Goal: Task Accomplishment & Management: Manage account settings

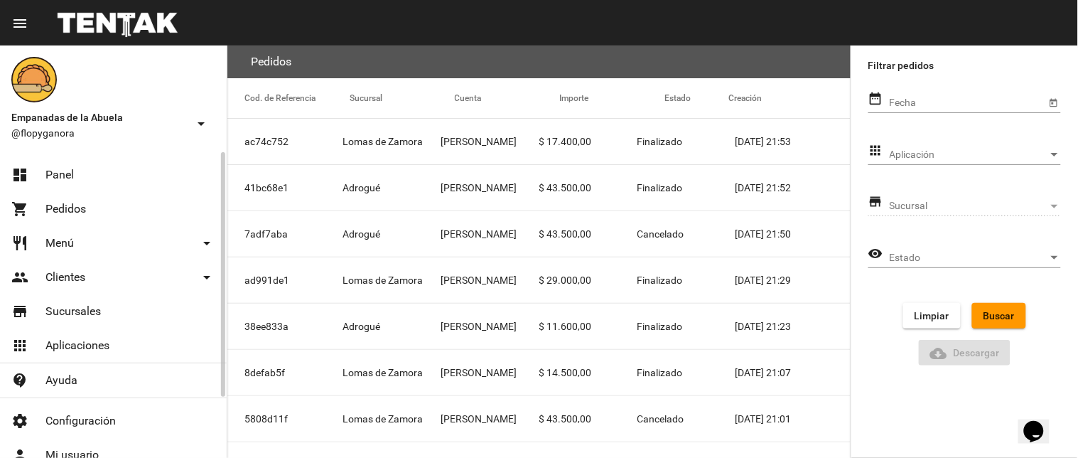
click at [53, 159] on link "dashboard Panel" at bounding box center [113, 175] width 227 height 34
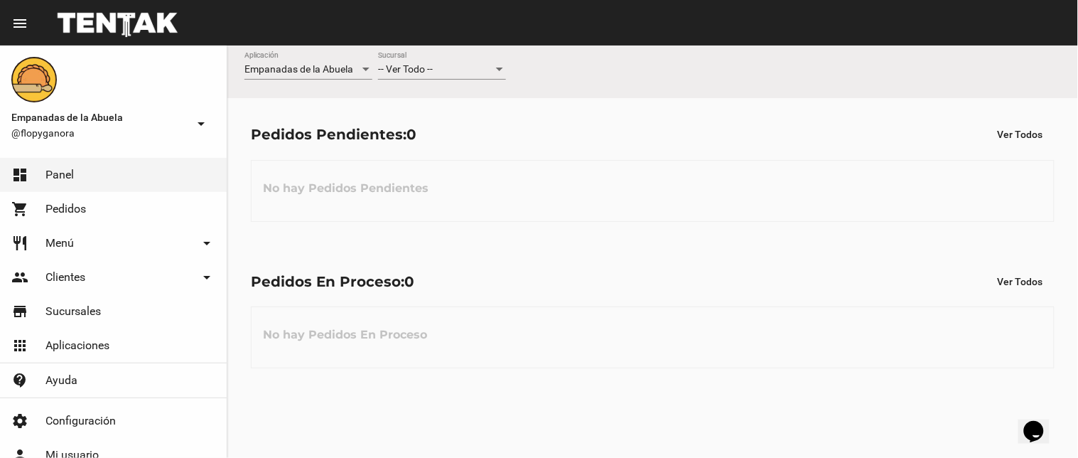
click at [478, 76] on div "-- Ver Todo -- Sucursal" at bounding box center [442, 66] width 128 height 28
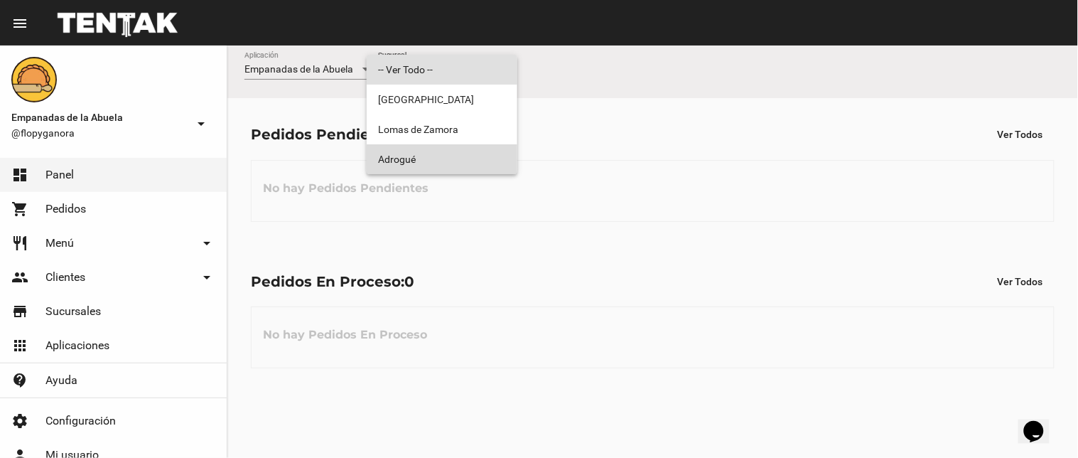
click at [452, 167] on span "Adrogué" at bounding box center [442, 159] width 128 height 30
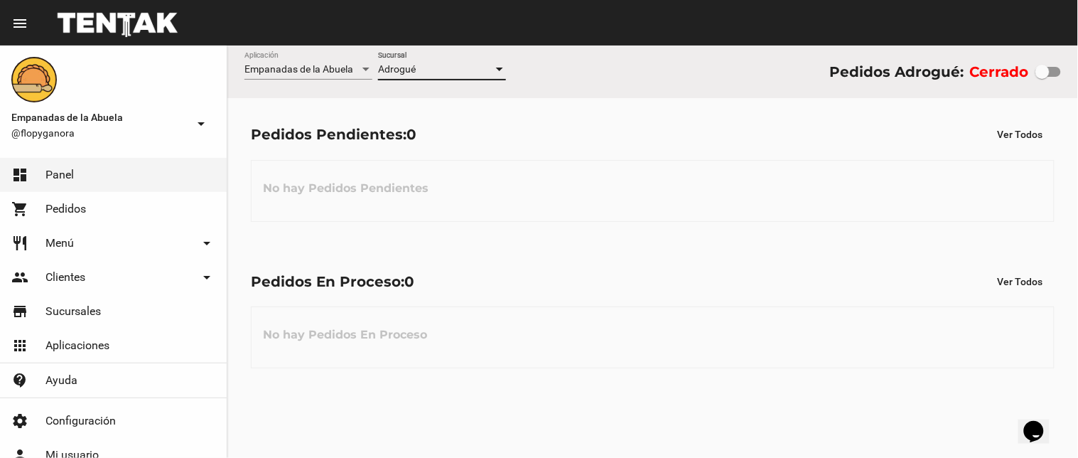
click at [1054, 72] on div at bounding box center [1049, 72] width 26 height 10
click at [1043, 77] on input "checkbox" at bounding box center [1042, 77] width 1 height 1
checkbox input "true"
click at [469, 79] on div "Adrogué Sucursal" at bounding box center [442, 66] width 128 height 28
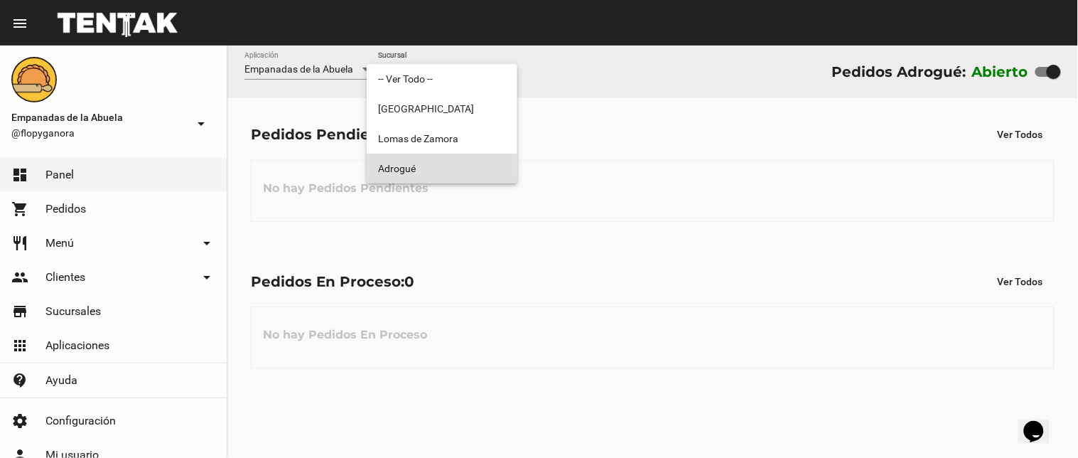
click at [436, 163] on span "Adrogué" at bounding box center [442, 169] width 128 height 30
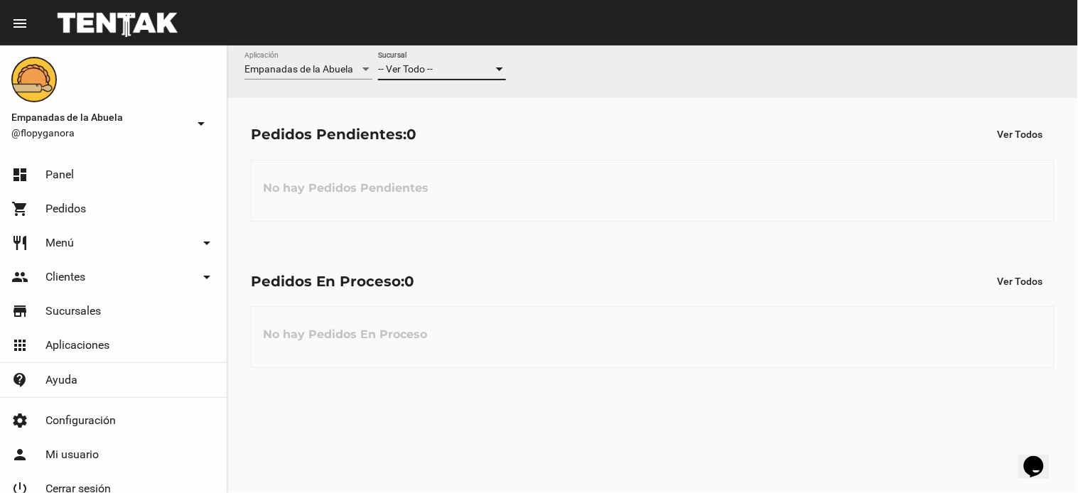
click at [441, 70] on div "-- Ver Todo --" at bounding box center [435, 69] width 115 height 11
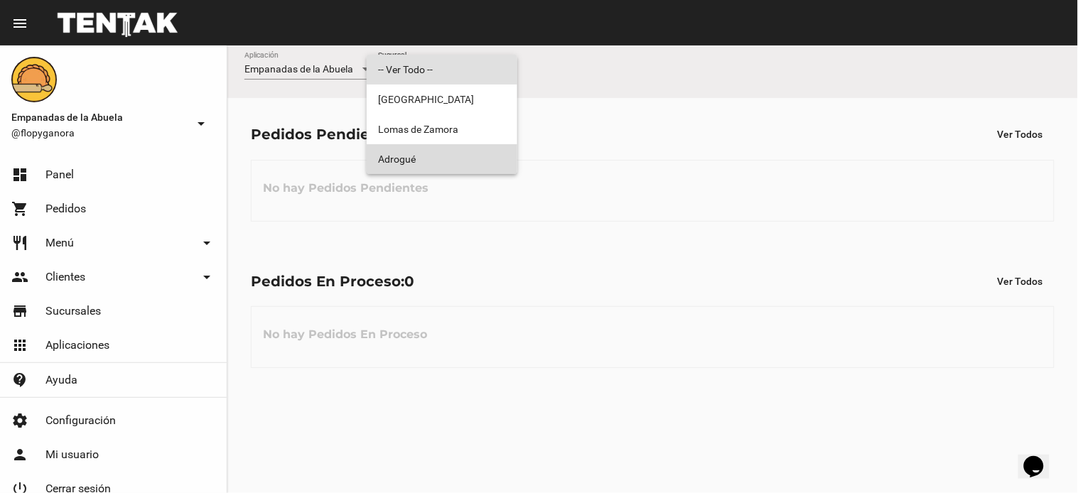
click at [380, 153] on span "Adrogué" at bounding box center [442, 159] width 128 height 30
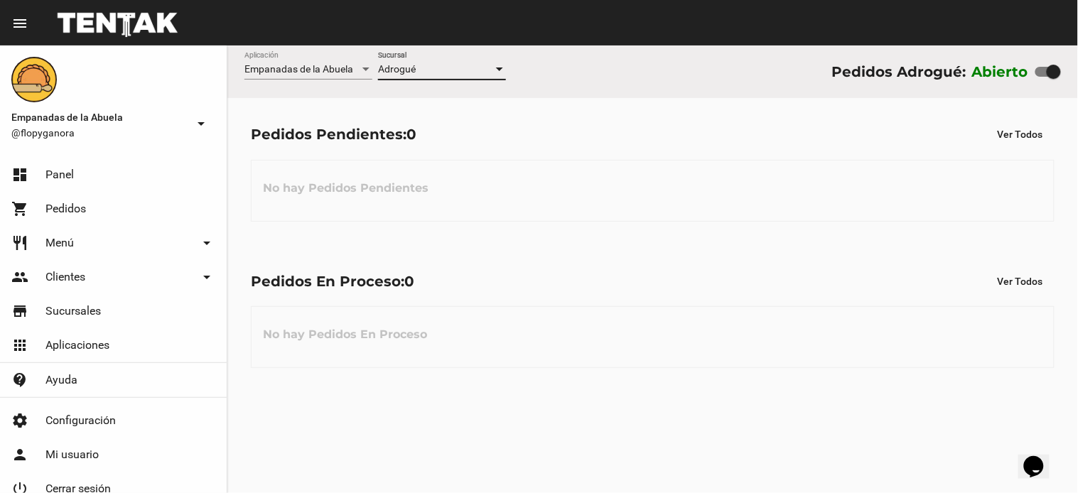
drag, startPoint x: 606, startPoint y: 204, endPoint x: 564, endPoint y: 189, distance: 43.8
click at [605, 190] on div "No hay Pedidos Pendientes" at bounding box center [653, 191] width 804 height 62
click at [598, 301] on div "Pedidos En Proceso: 0 Ver Todos No hay Pedidos En Proceso" at bounding box center [652, 318] width 851 height 146
click at [640, 323] on div "No hay Pedidos En Proceso" at bounding box center [653, 337] width 804 height 62
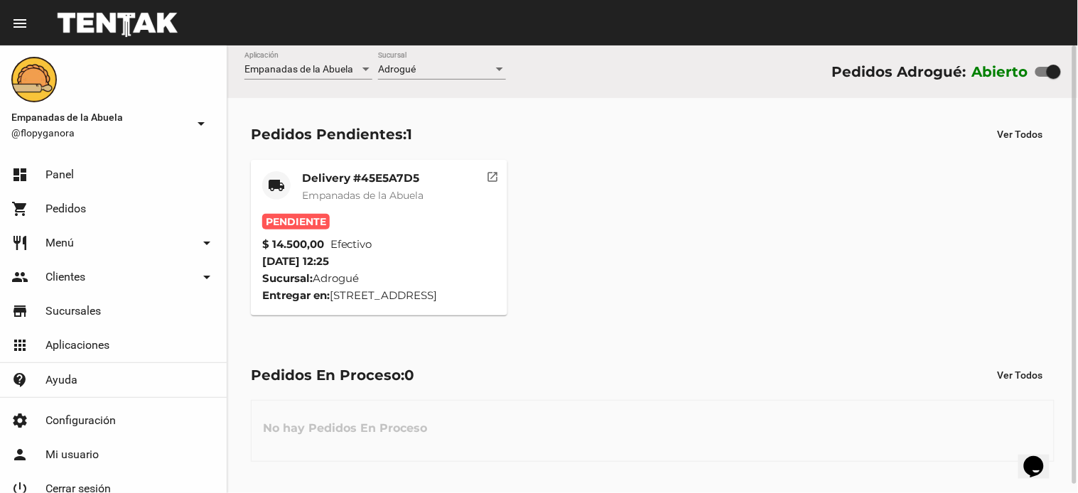
click at [350, 178] on mat-card-title "Delivery #45E5A7D5" at bounding box center [363, 178] width 122 height 14
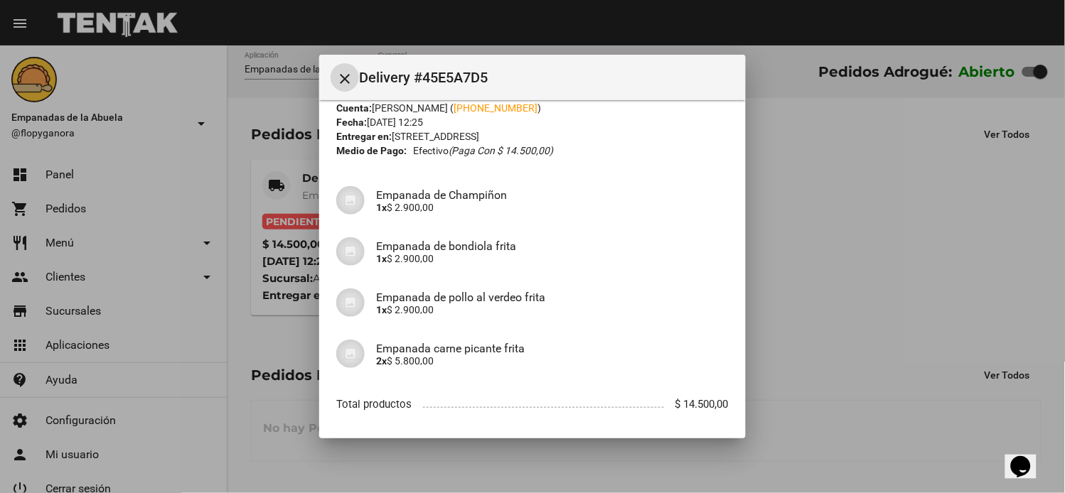
scroll to position [114, 0]
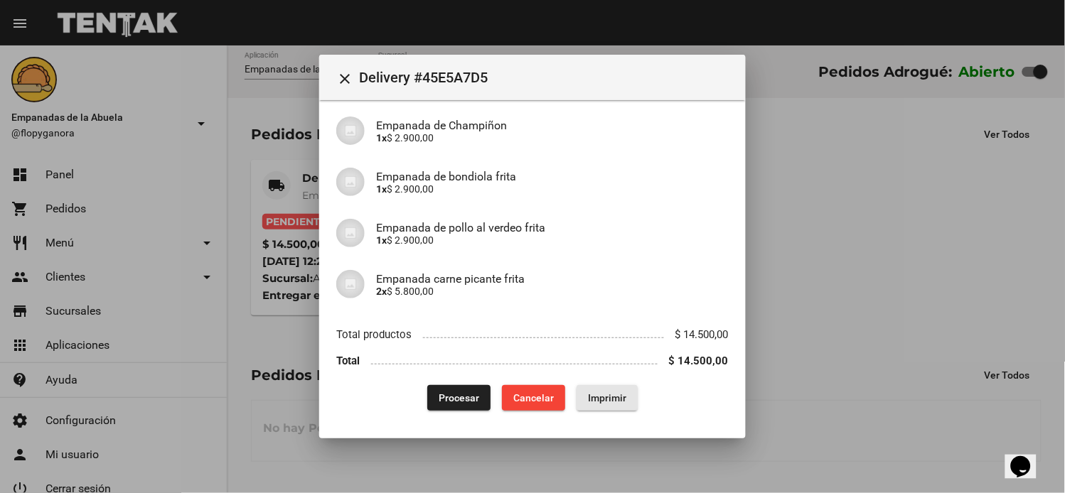
click at [592, 398] on span "Imprimir" at bounding box center [607, 397] width 38 height 11
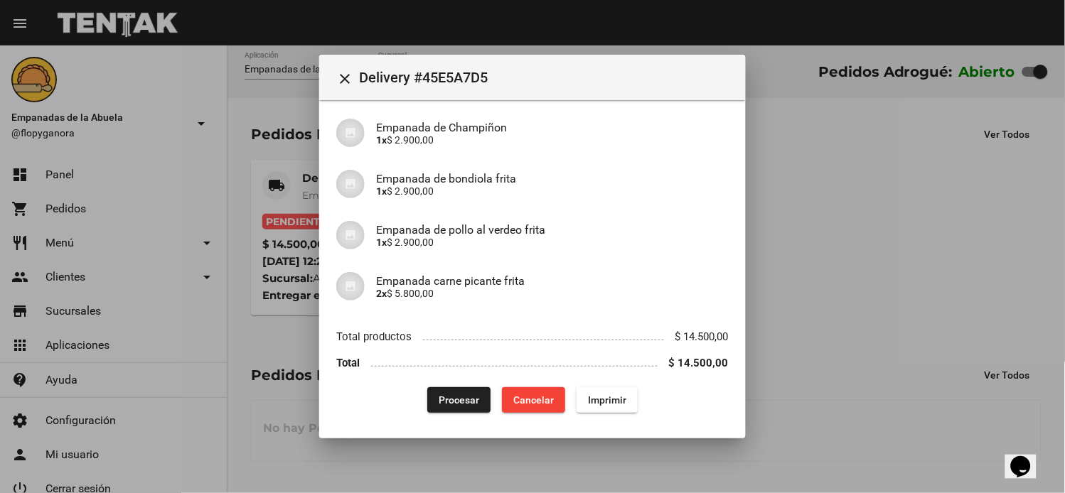
scroll to position [114, 0]
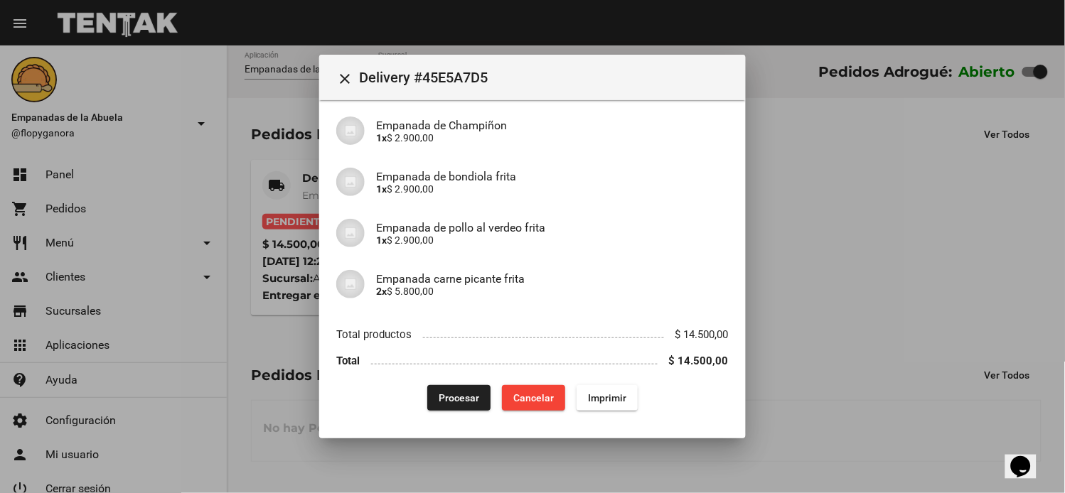
click at [448, 402] on span "Procesar" at bounding box center [459, 397] width 41 height 11
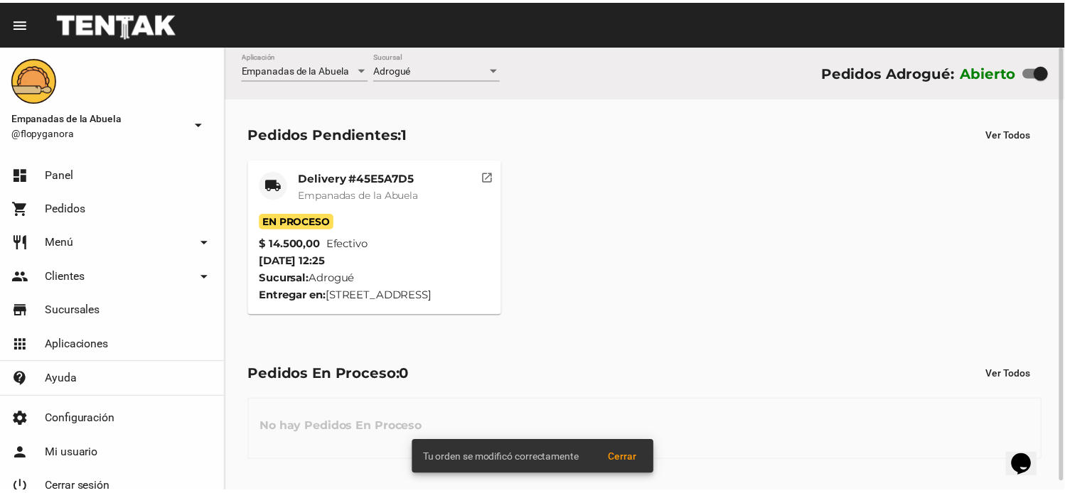
scroll to position [0, 0]
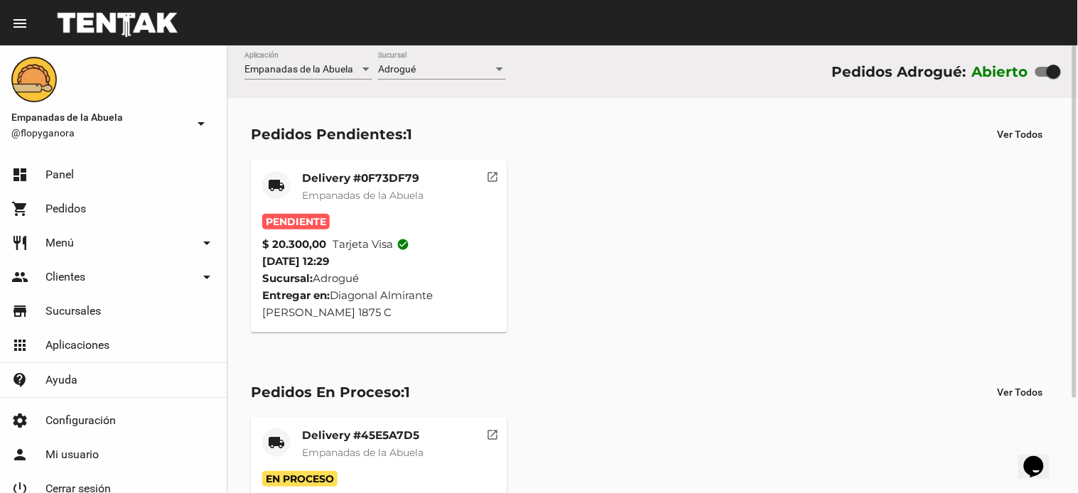
click at [397, 181] on mat-card-title "Delivery #0F73DF79" at bounding box center [363, 178] width 122 height 14
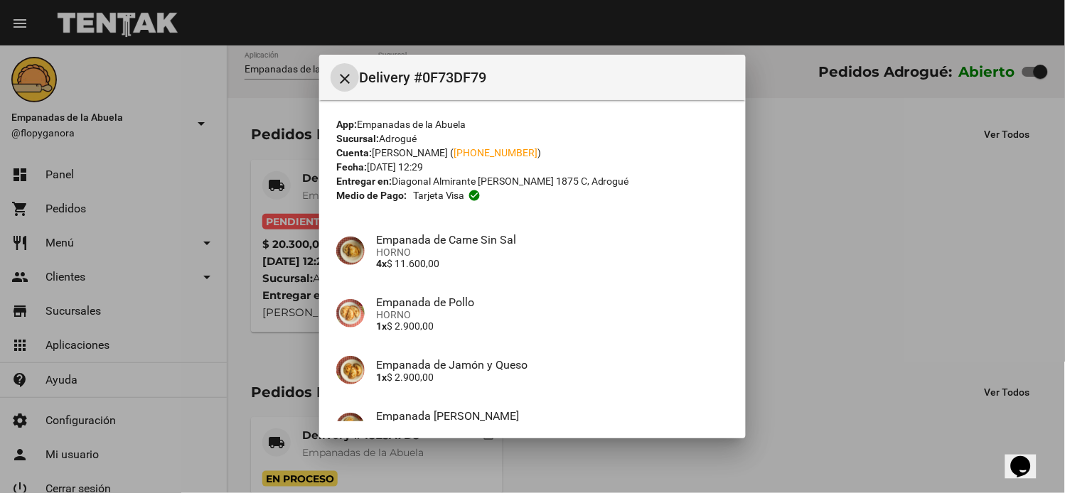
scroll to position [149, 0]
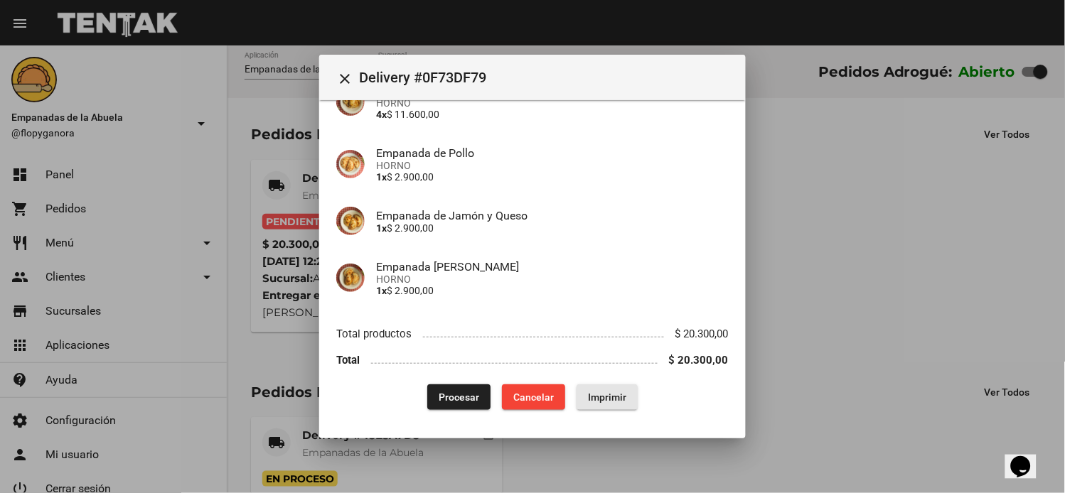
click at [608, 395] on span "Imprimir" at bounding box center [607, 397] width 38 height 11
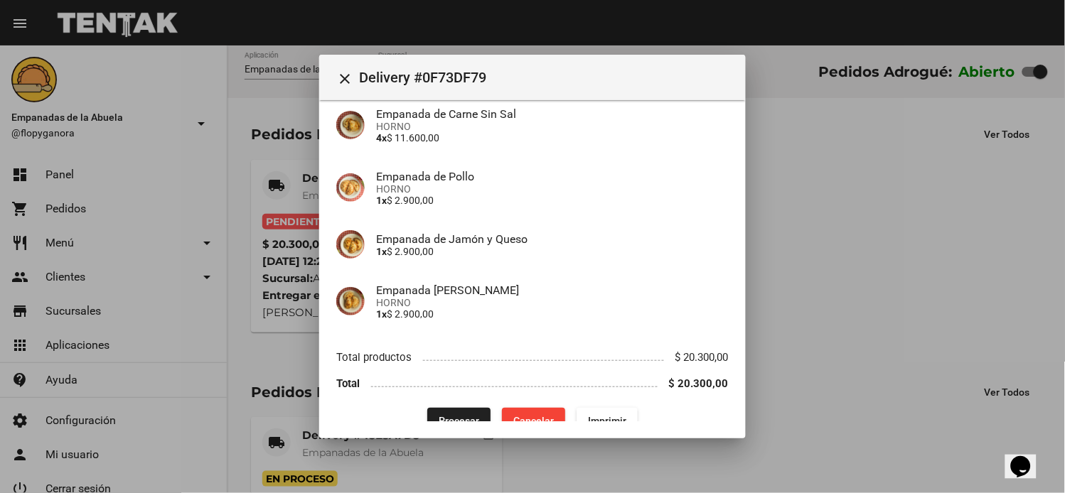
scroll to position [149, 0]
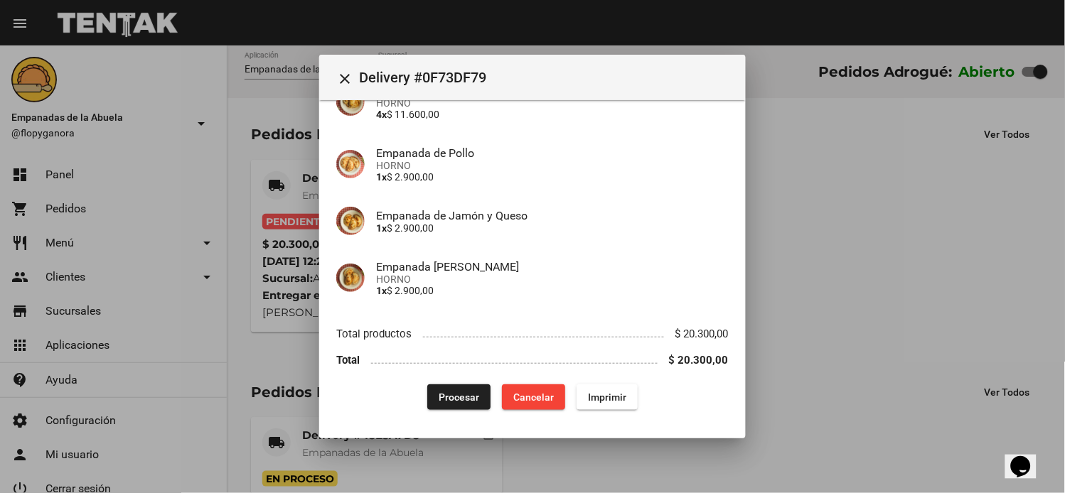
click at [461, 403] on button "Procesar" at bounding box center [458, 398] width 63 height 26
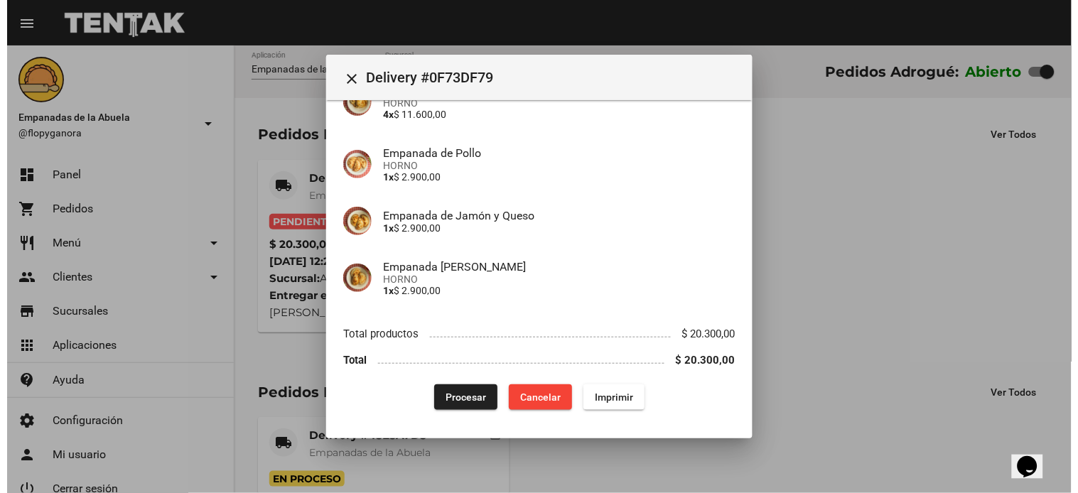
scroll to position [0, 0]
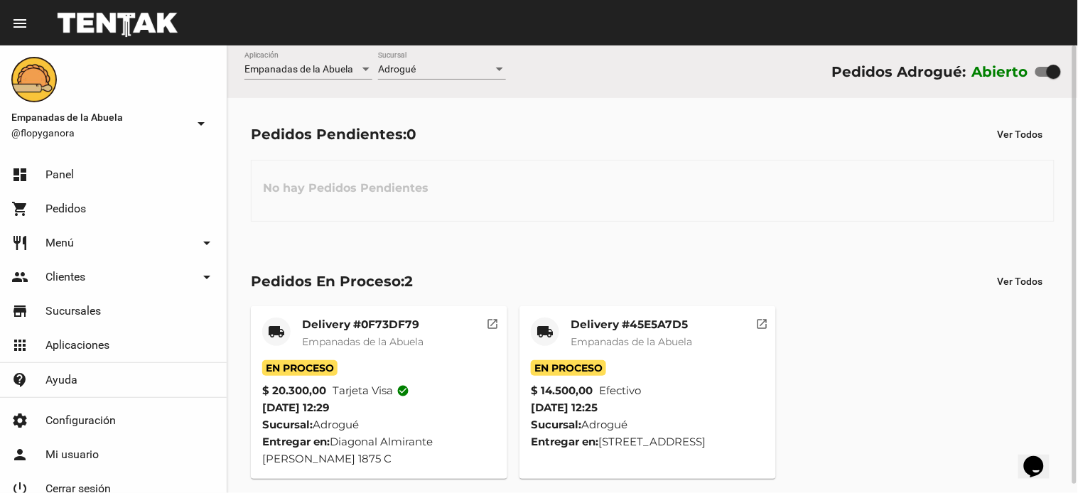
click at [558, 182] on div "No hay Pedidos Pendientes" at bounding box center [653, 191] width 804 height 62
click at [489, 232] on div "Pedidos Pendientes: 0 Ver Todos No hay Pedidos Pendientes" at bounding box center [652, 171] width 851 height 146
drag, startPoint x: 655, startPoint y: 208, endPoint x: 664, endPoint y: 210, distance: 8.8
click at [658, 210] on div "No hay Pedidos Pendientes" at bounding box center [653, 191] width 804 height 62
click at [463, 73] on div "-- Ver Todo --" at bounding box center [435, 69] width 115 height 11
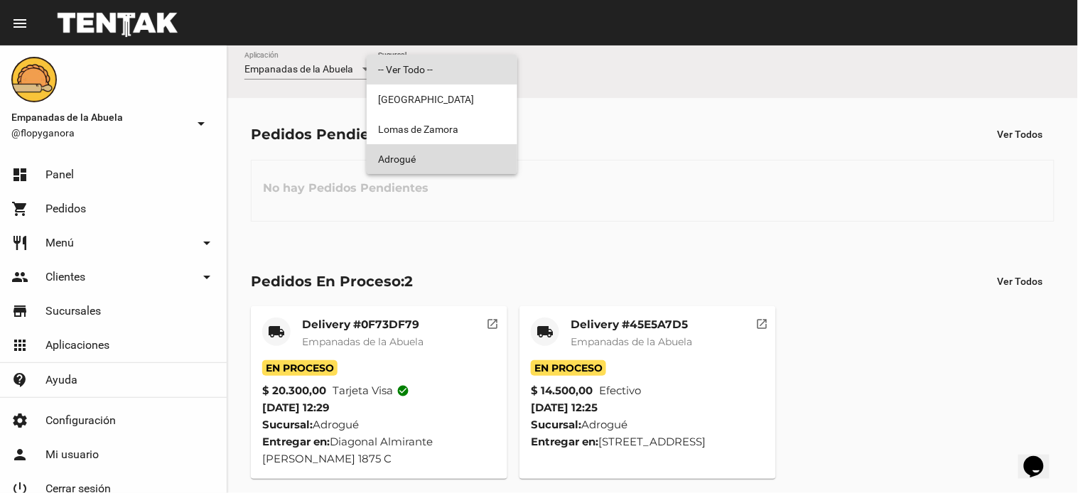
click at [444, 151] on span "Adrogué" at bounding box center [442, 159] width 128 height 30
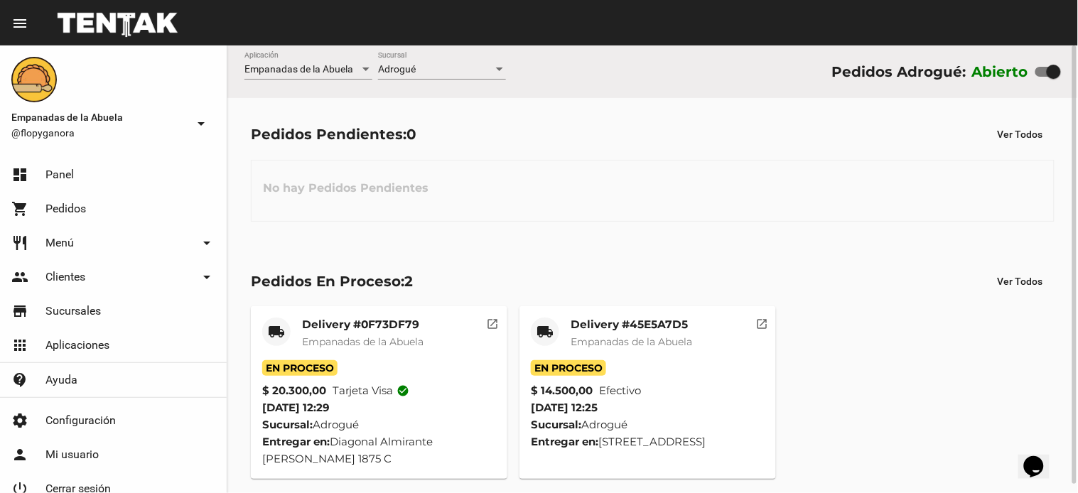
click at [374, 325] on mat-card-title "Delivery #0F73DF79" at bounding box center [363, 325] width 122 height 14
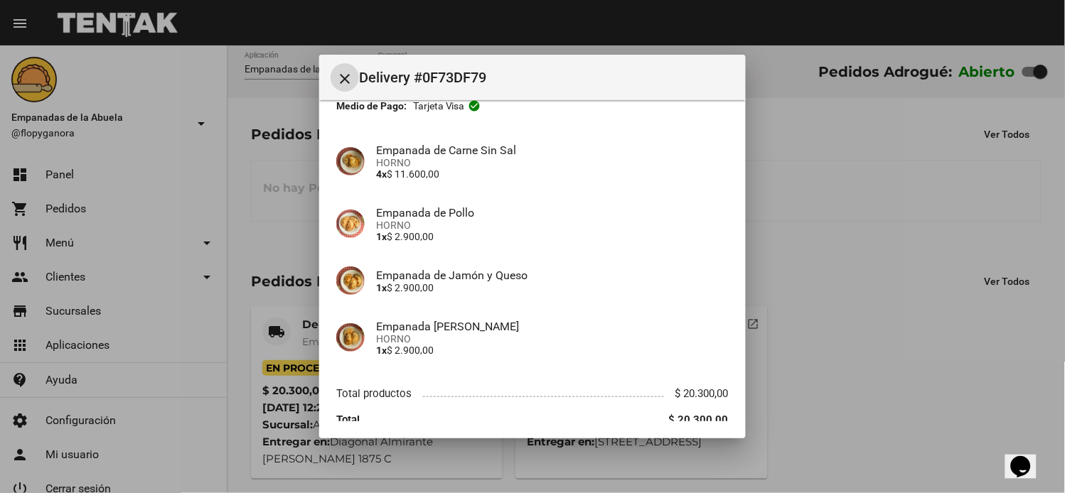
scroll to position [149, 0]
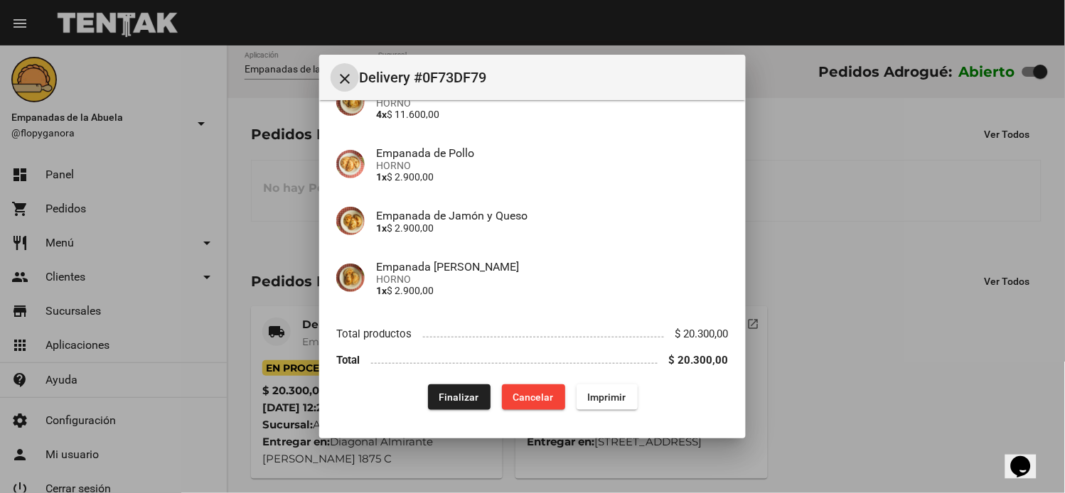
click at [456, 403] on button "Finalizar" at bounding box center [459, 398] width 63 height 26
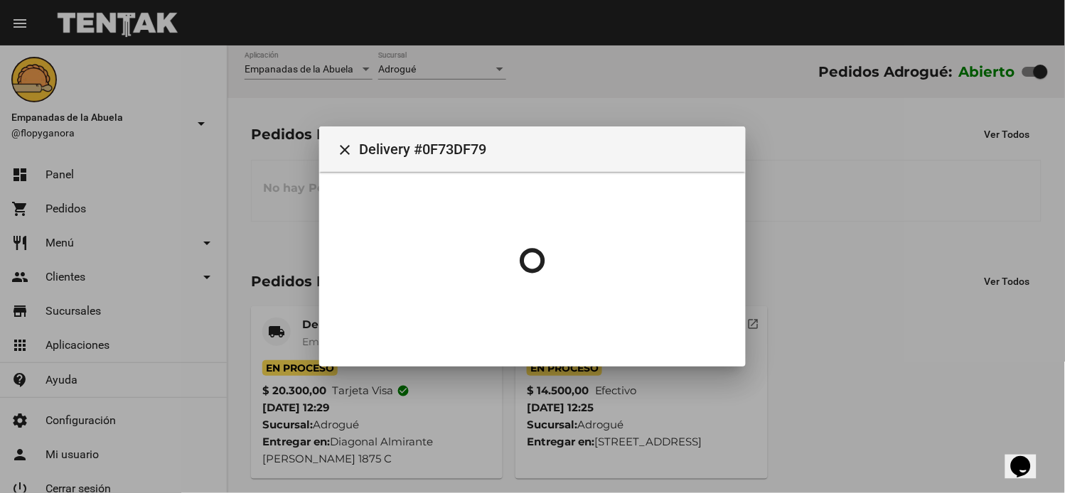
scroll to position [0, 0]
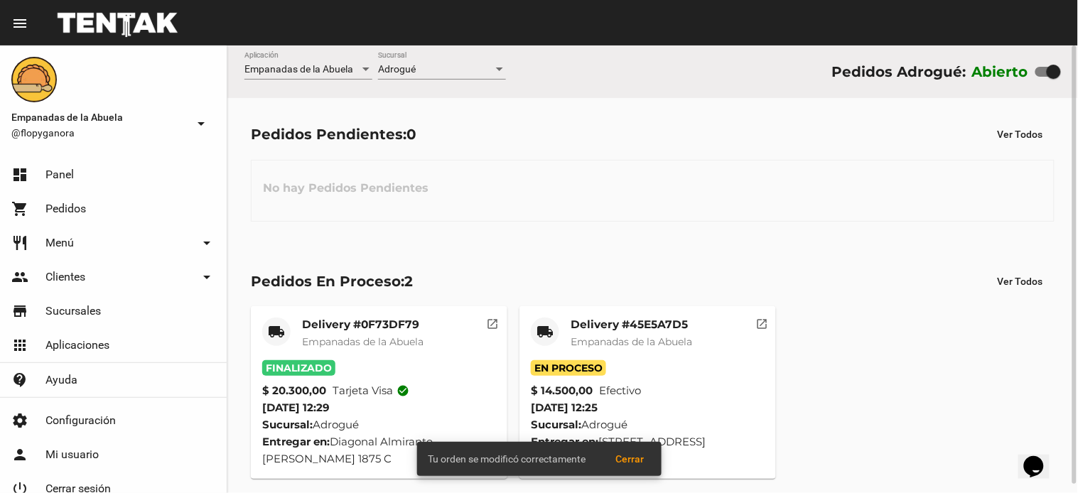
click at [593, 321] on mat-card-title "Delivery #45E5A7D5" at bounding box center [632, 325] width 122 height 14
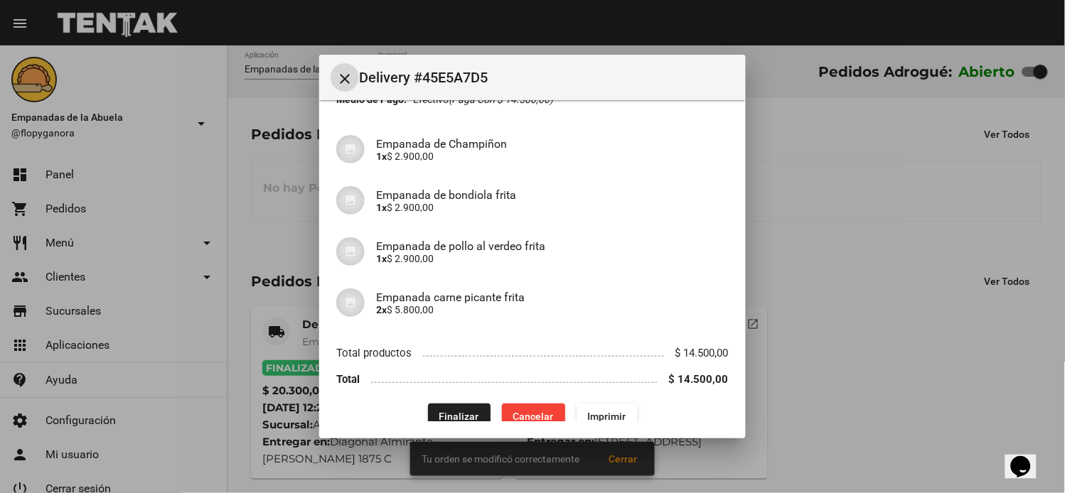
scroll to position [114, 0]
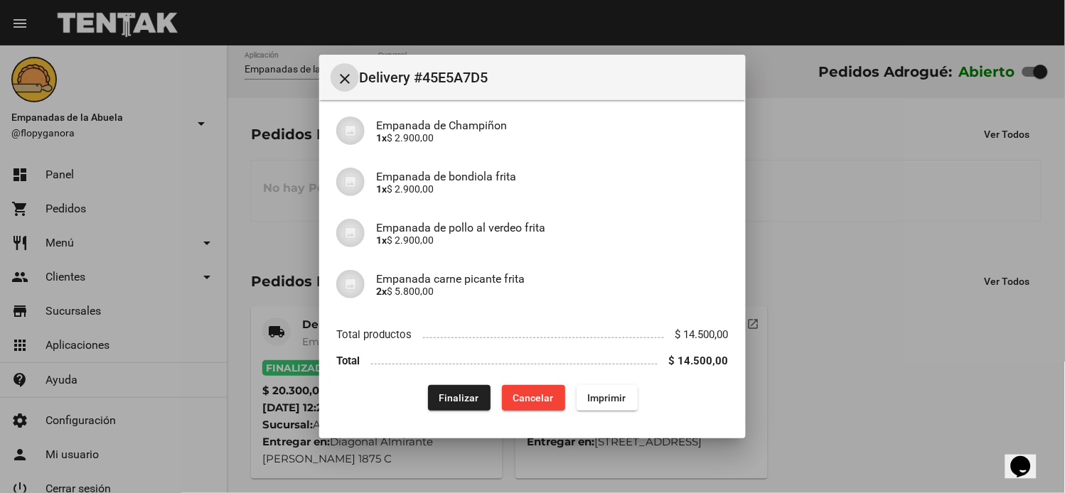
click at [439, 398] on span "Finalizar" at bounding box center [459, 397] width 40 height 11
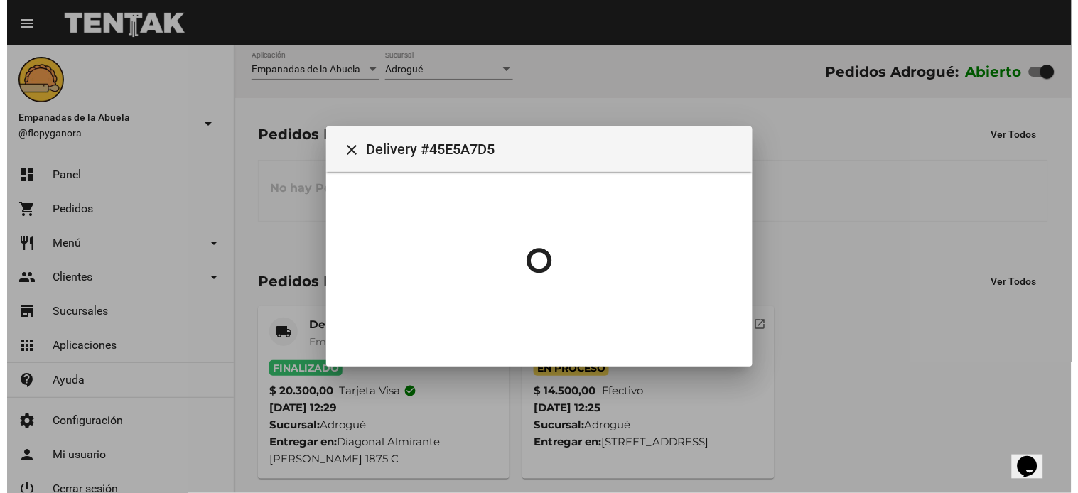
scroll to position [0, 0]
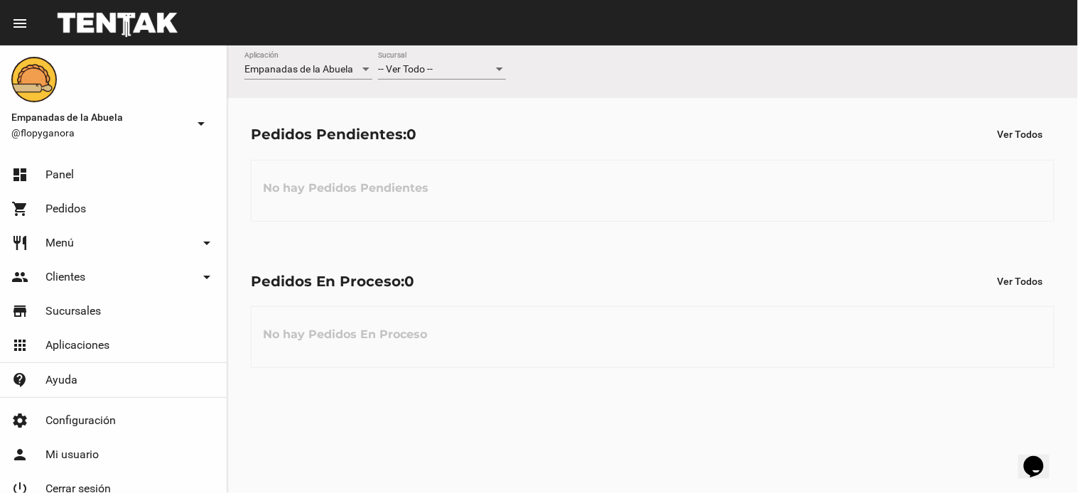
click at [425, 65] on span "-- Ver Todo --" at bounding box center [405, 68] width 55 height 11
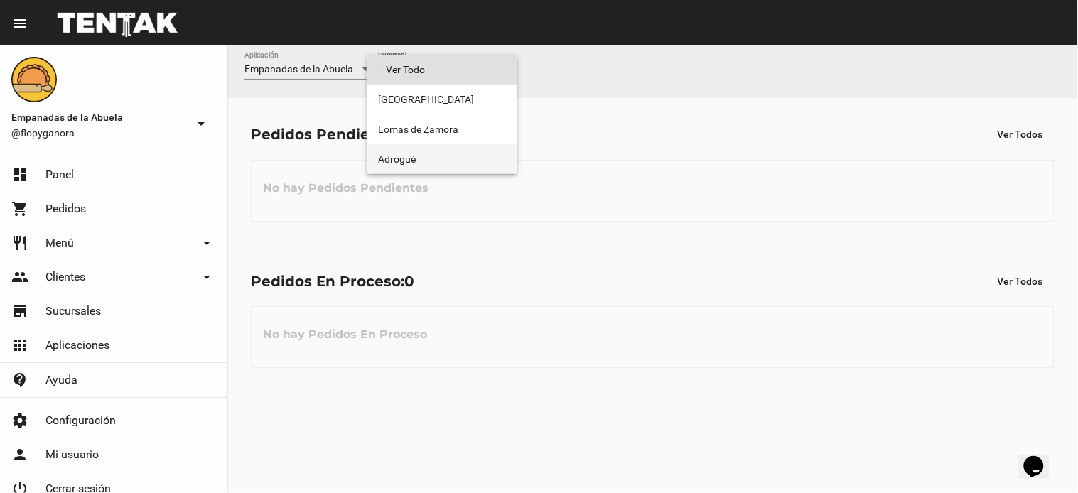
click at [414, 154] on span "Adrogué" at bounding box center [442, 159] width 128 height 30
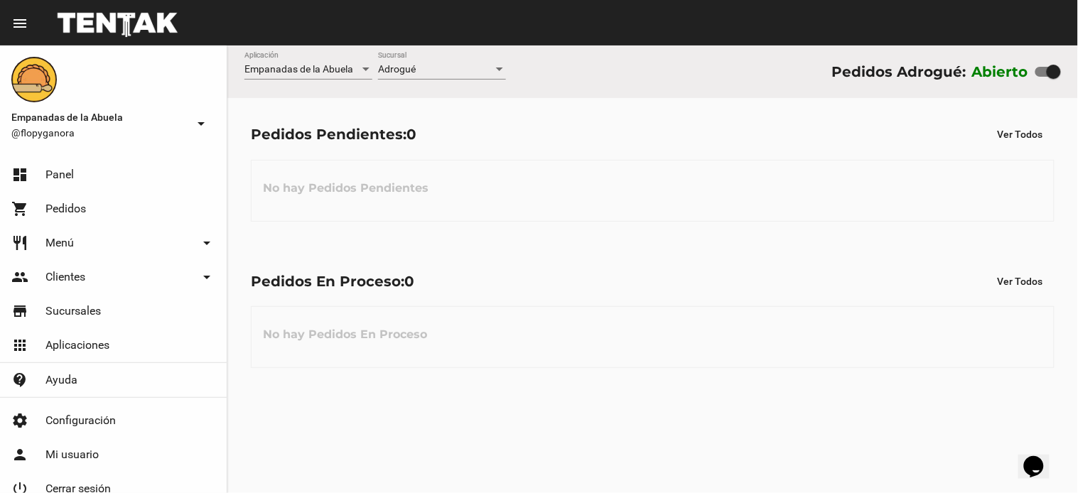
click at [755, 230] on div "Pedidos Pendientes: 0 Ver Todos No hay Pedidos Pendientes" at bounding box center [652, 171] width 851 height 146
drag, startPoint x: 600, startPoint y: 337, endPoint x: 394, endPoint y: 392, distance: 212.8
click at [583, 347] on div "No hay Pedidos En Proceso" at bounding box center [653, 337] width 804 height 62
click at [426, 65] on span "-- Ver Todo --" at bounding box center [405, 68] width 55 height 11
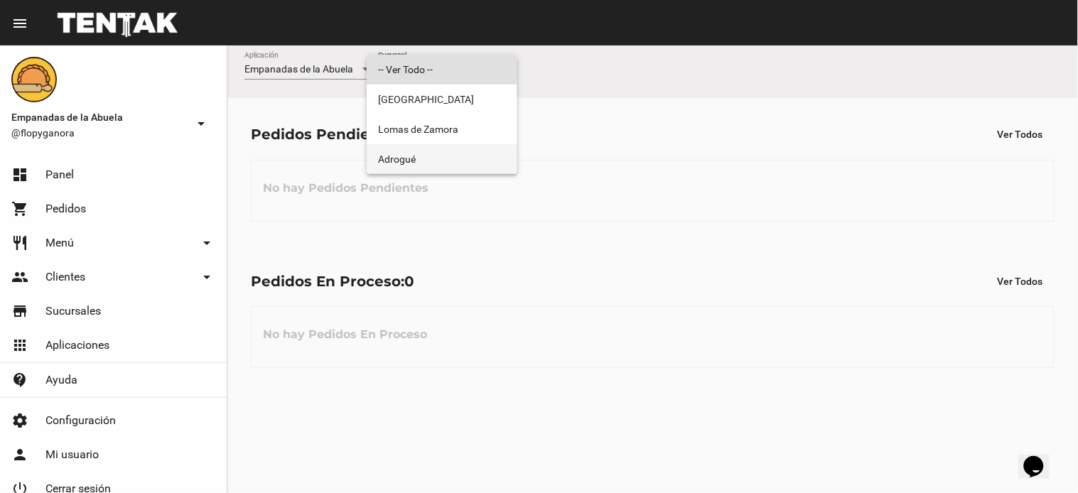
click at [424, 151] on span "Adrogué" at bounding box center [442, 159] width 128 height 30
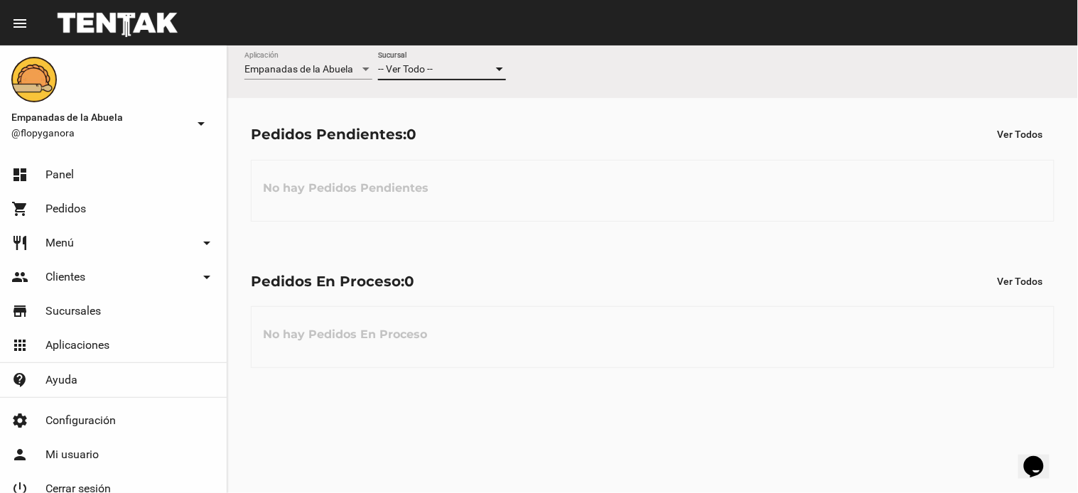
click at [446, 71] on div "-- Ver Todo --" at bounding box center [435, 69] width 115 height 11
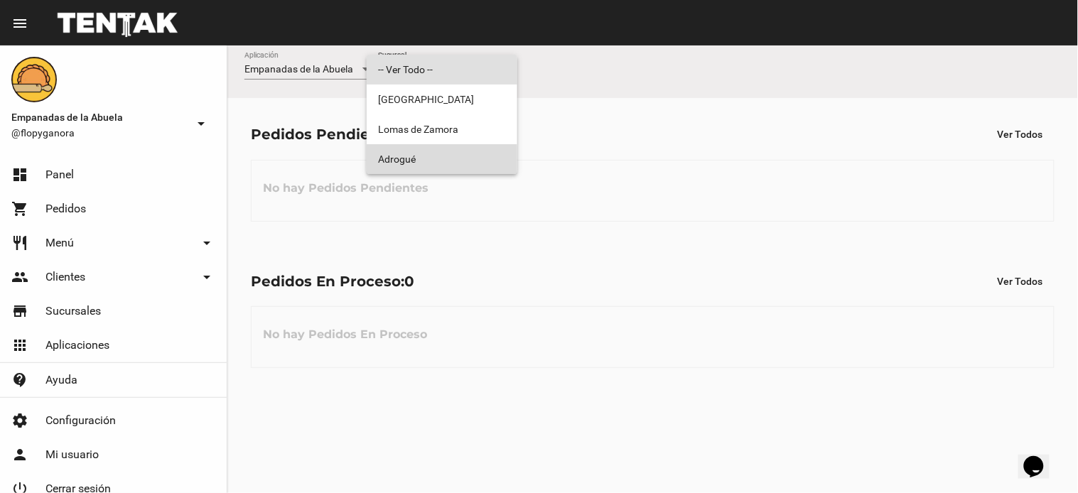
click at [434, 161] on span "Adrogué" at bounding box center [442, 159] width 128 height 30
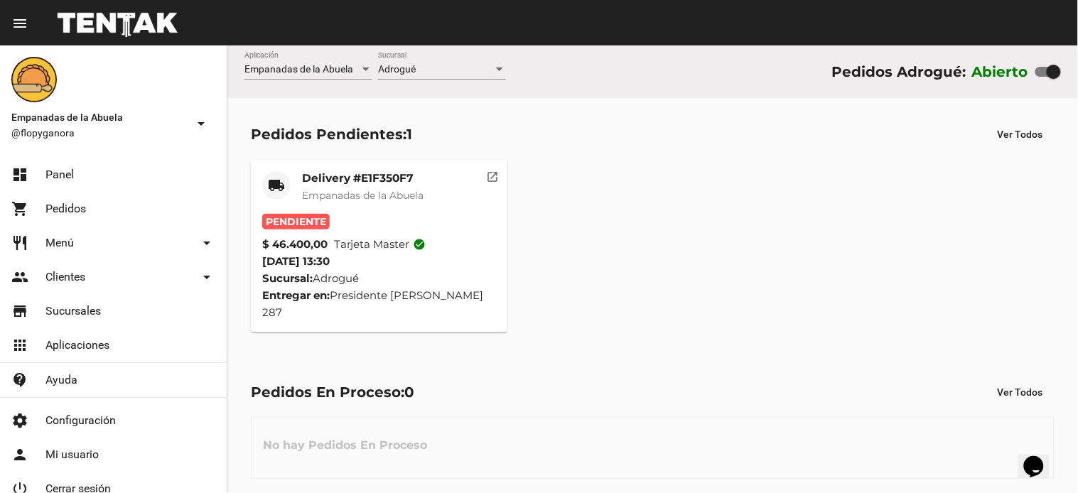
click at [373, 176] on mat-card-title "Delivery #E1F350F7" at bounding box center [363, 178] width 122 height 14
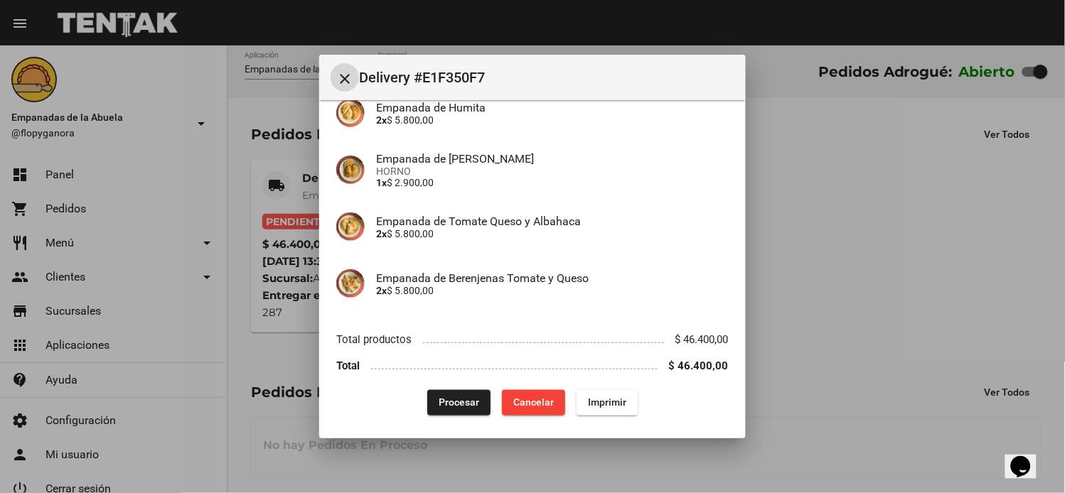
scroll to position [416, 0]
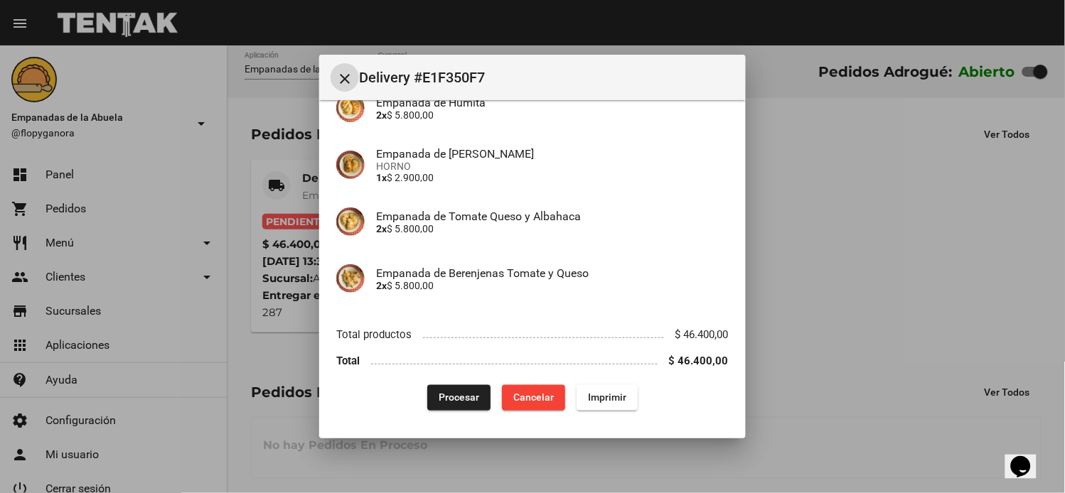
click at [588, 397] on span "Imprimir" at bounding box center [607, 397] width 38 height 11
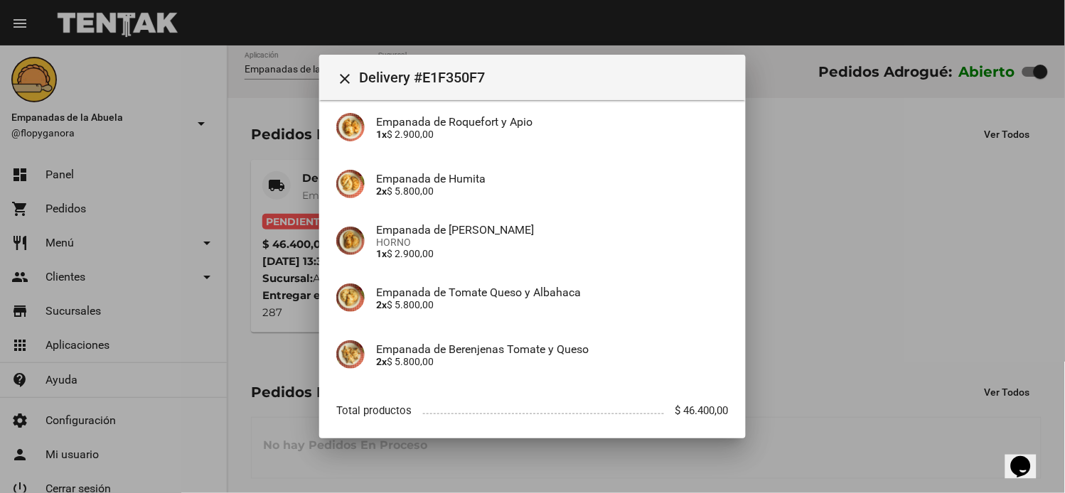
scroll to position [416, 0]
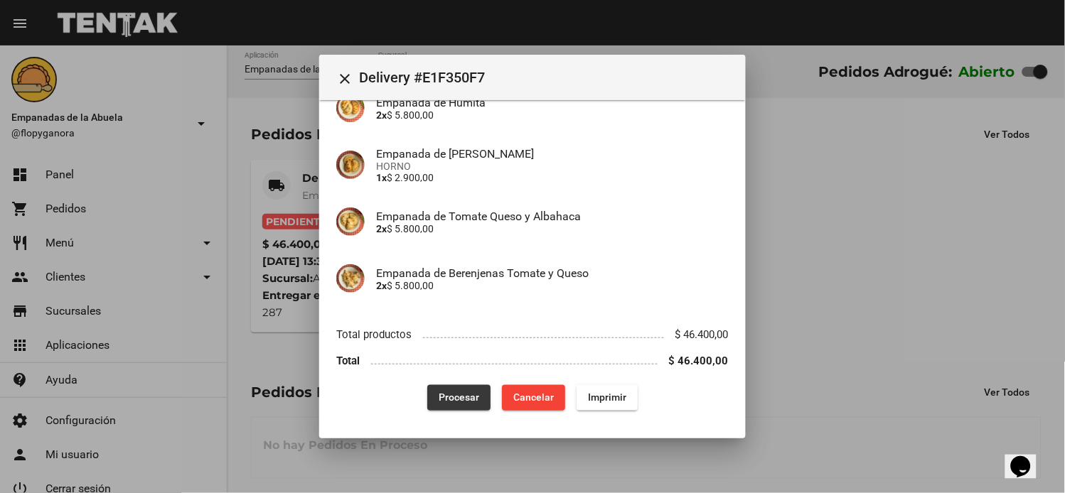
click at [448, 402] on span "Procesar" at bounding box center [459, 397] width 41 height 11
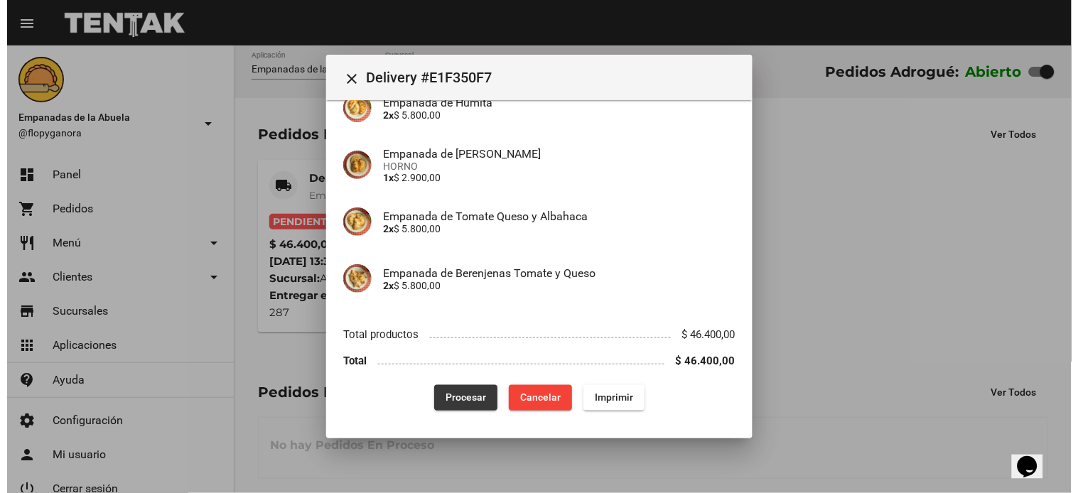
scroll to position [0, 0]
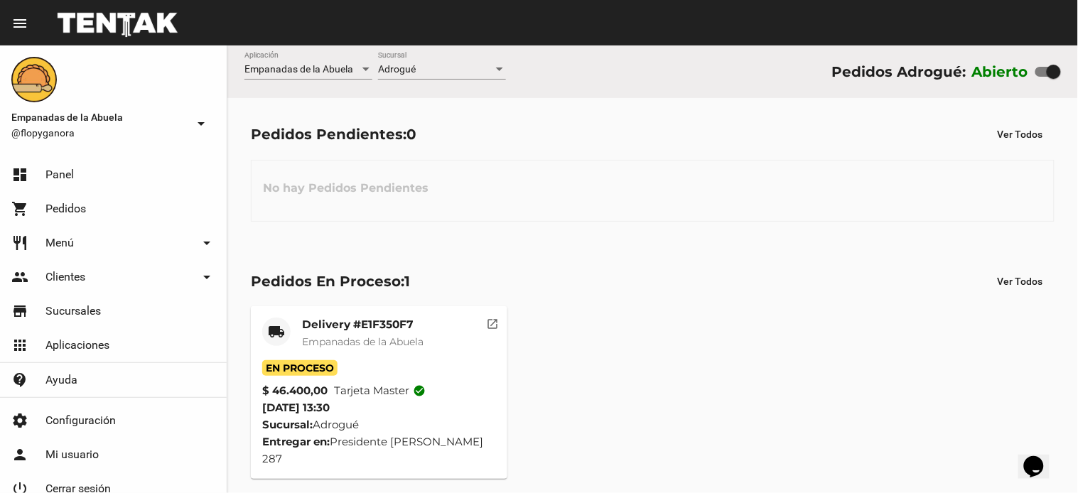
click at [525, 221] on div "No hay Pedidos Pendientes" at bounding box center [653, 191] width 804 height 62
click at [588, 196] on div "No hay Pedidos Pendientes" at bounding box center [653, 191] width 804 height 62
click at [455, 70] on div "-- Ver Todo --" at bounding box center [435, 69] width 115 height 11
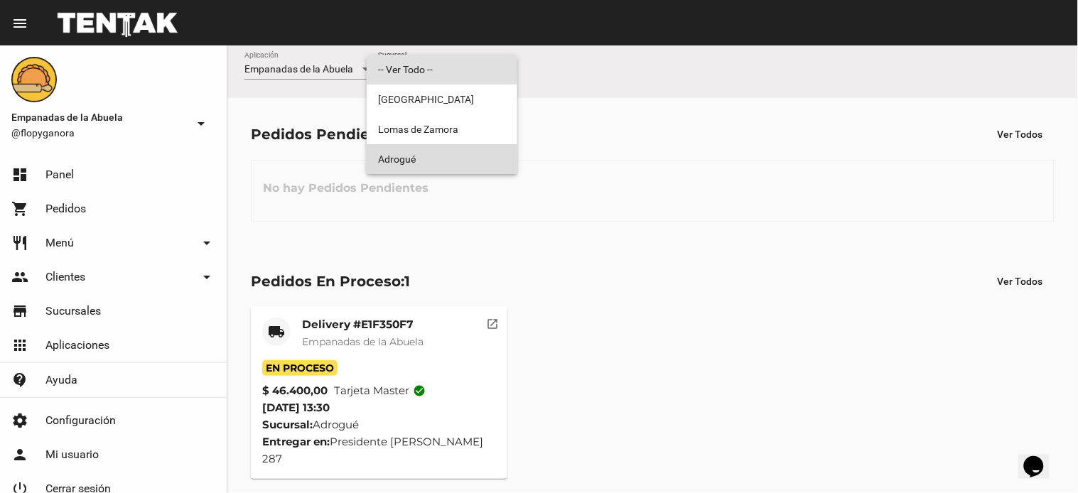
click at [412, 163] on span "Adrogué" at bounding box center [442, 159] width 128 height 30
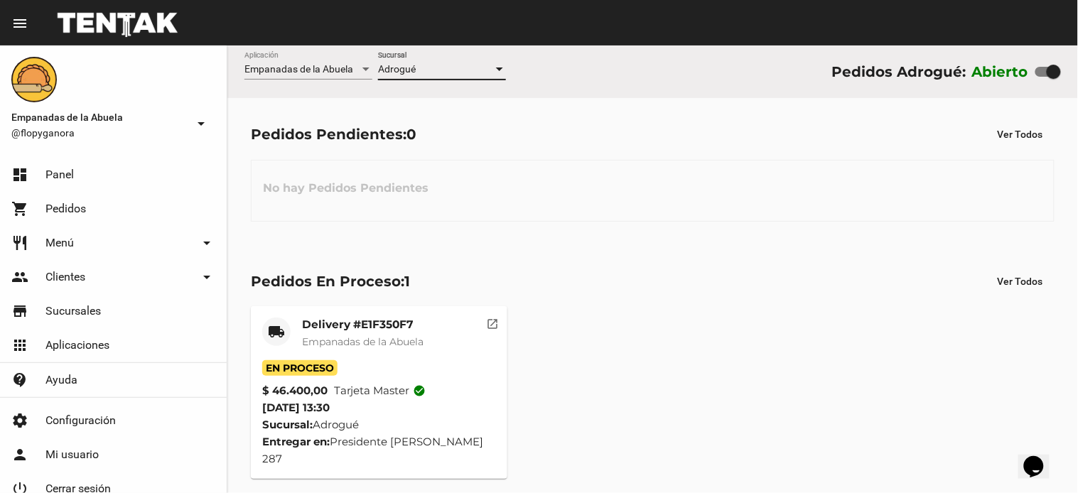
click at [622, 180] on div "No hay Pedidos Pendientes" at bounding box center [653, 191] width 804 height 62
click at [571, 212] on div "No hay Pedidos Pendientes" at bounding box center [653, 191] width 804 height 62
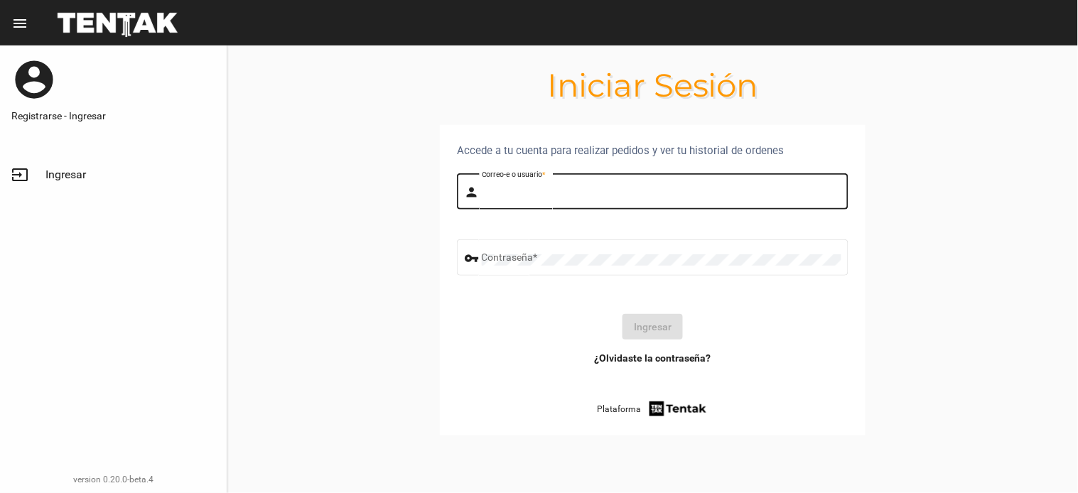
click at [505, 194] on input "Correo-e o usuario *" at bounding box center [662, 193] width 360 height 11
type input "flopyganora"
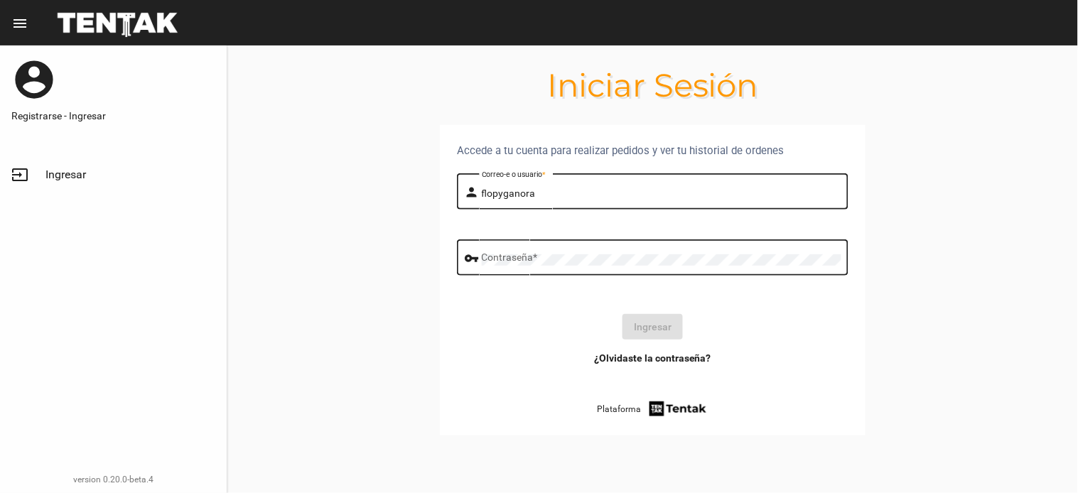
click at [597, 268] on div "Contraseña *" at bounding box center [662, 256] width 360 height 39
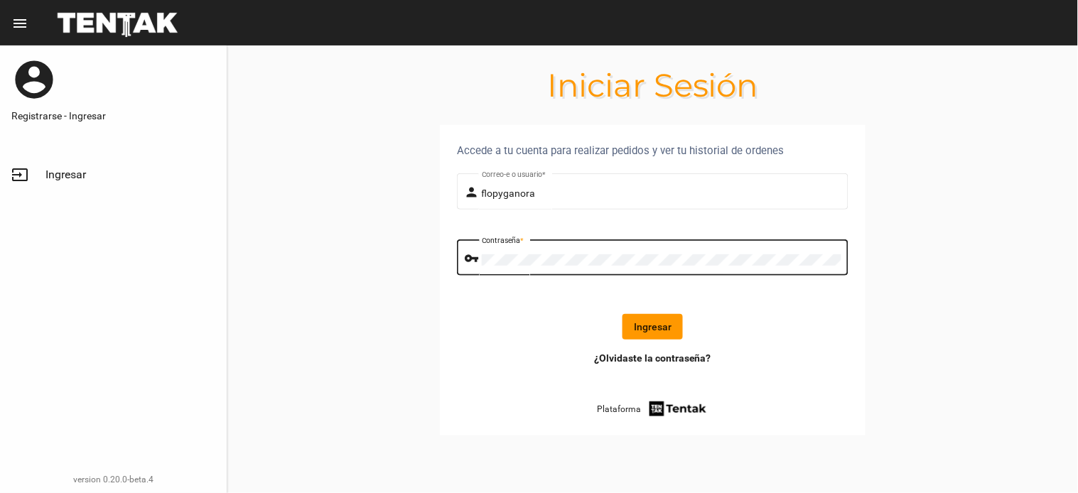
click button "Ingresar" at bounding box center [653, 327] width 60 height 26
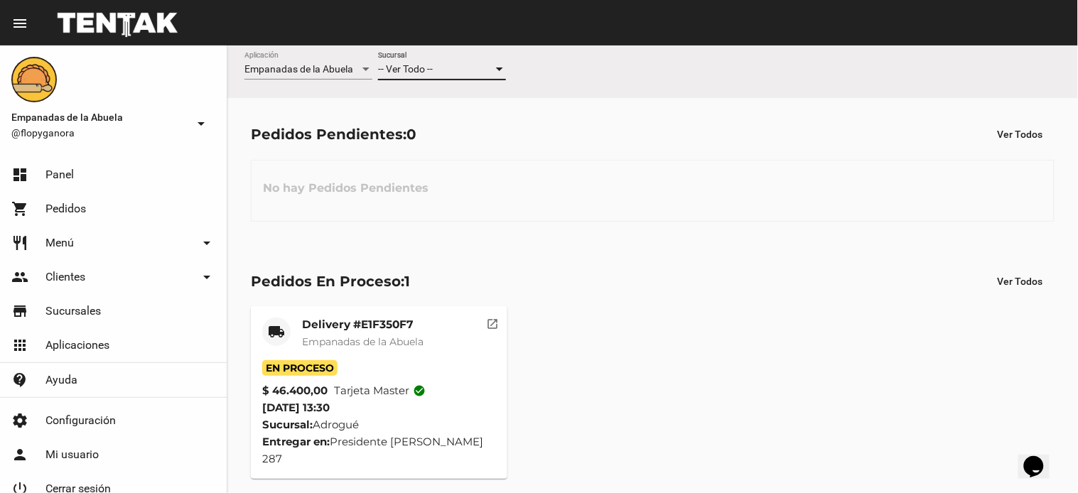
click at [410, 71] on span "-- Ver Todo --" at bounding box center [405, 68] width 55 height 11
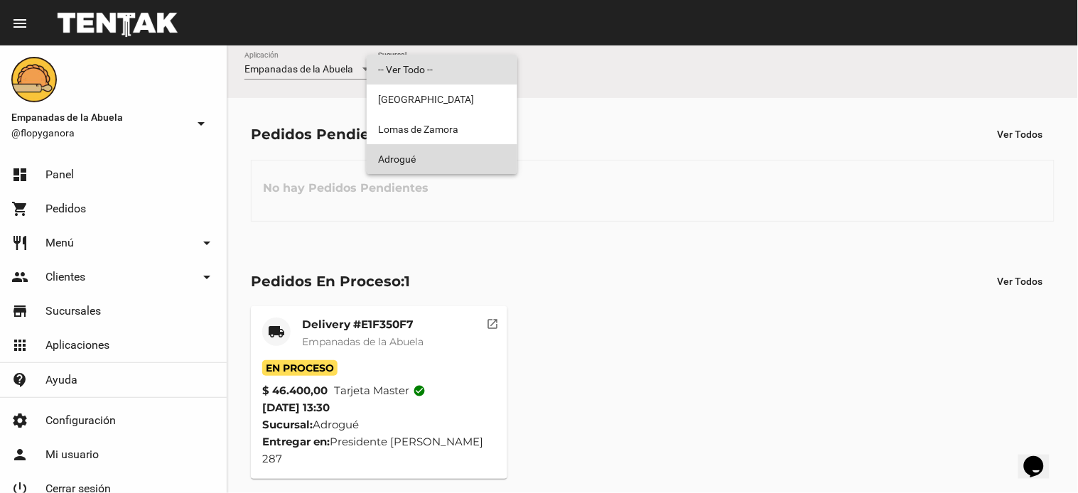
click at [420, 151] on span "Adrogué" at bounding box center [442, 159] width 128 height 30
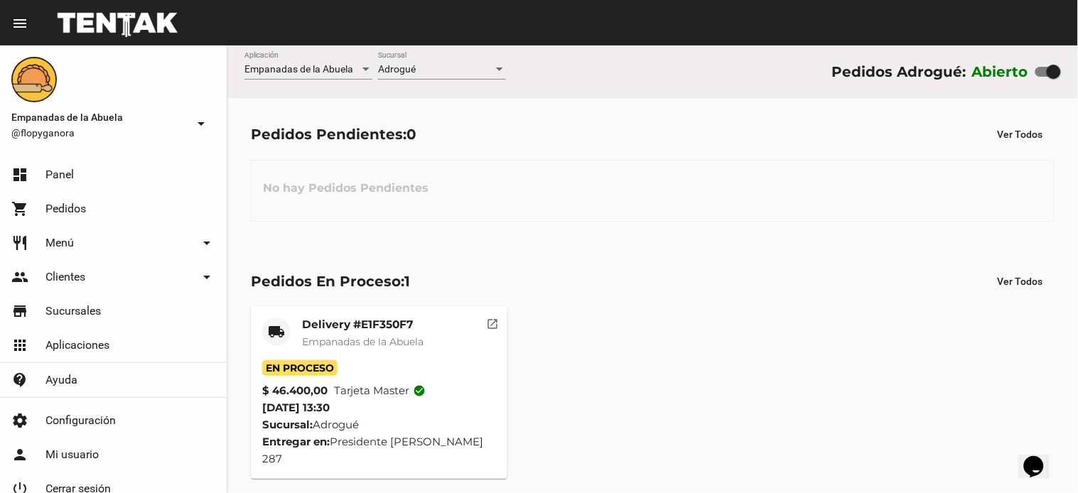
click at [394, 322] on mat-card-title "Delivery #E1F350F7" at bounding box center [363, 325] width 122 height 14
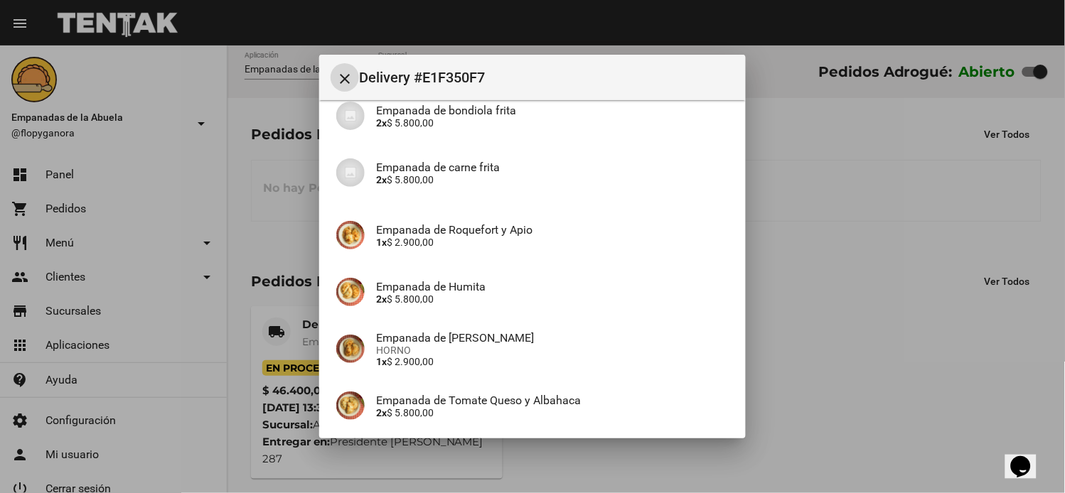
scroll to position [416, 0]
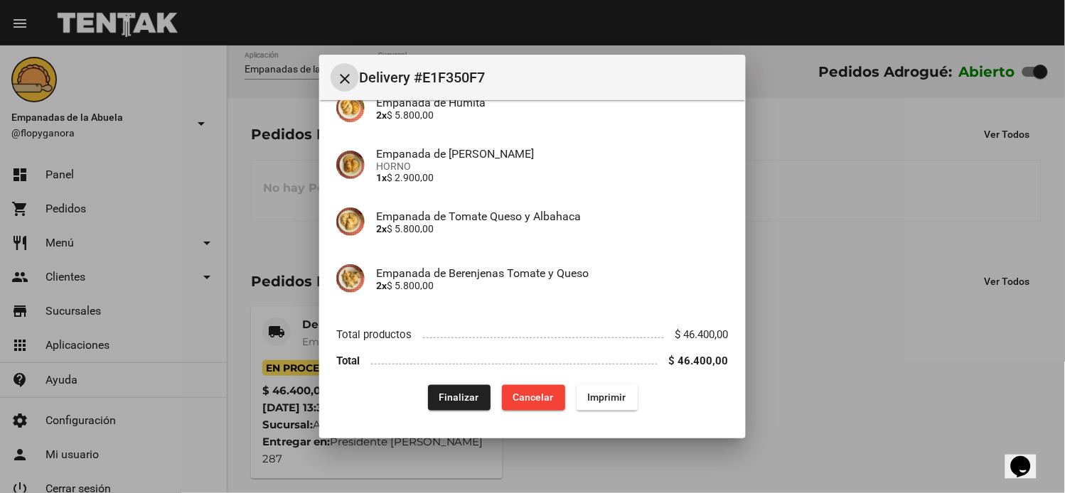
click at [448, 399] on span "Finalizar" at bounding box center [459, 397] width 40 height 11
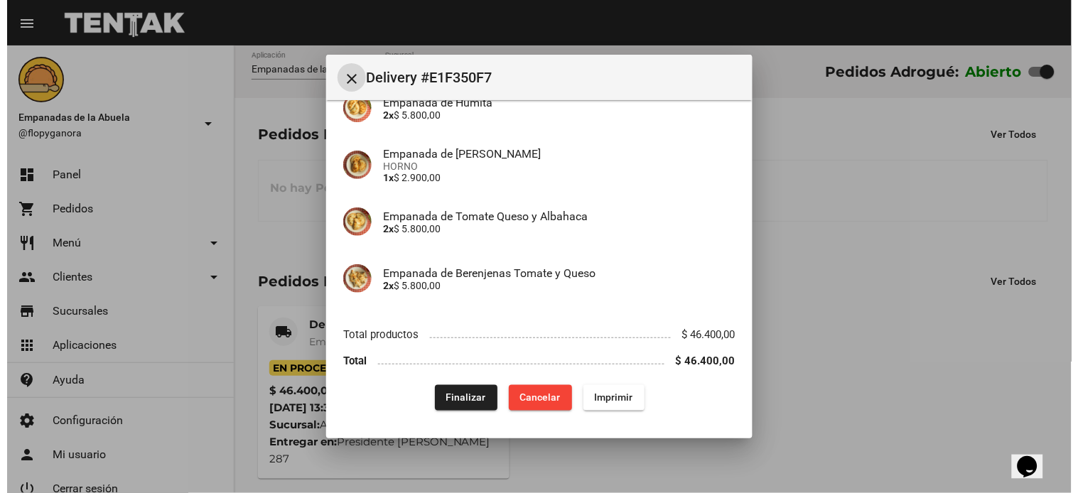
scroll to position [0, 0]
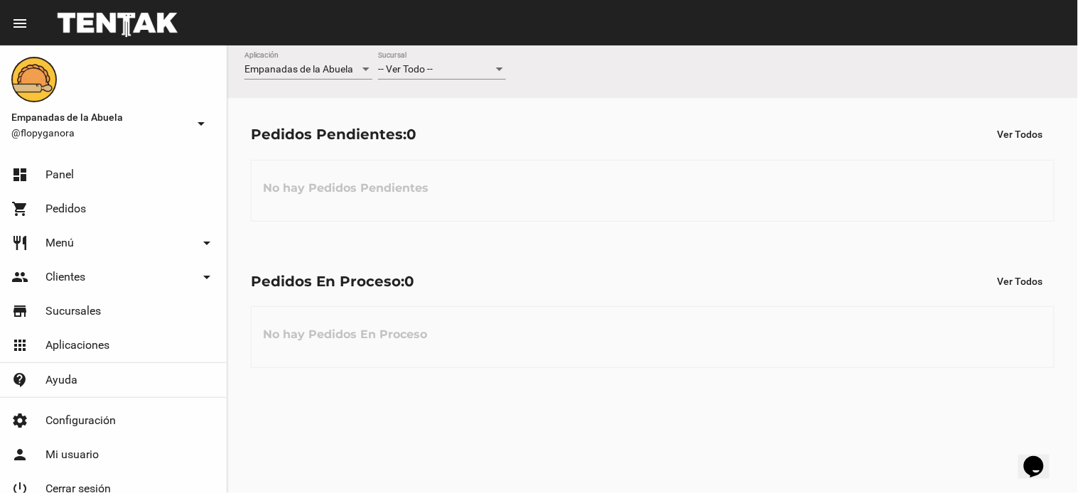
click at [429, 70] on span "-- Ver Todo --" at bounding box center [405, 68] width 55 height 11
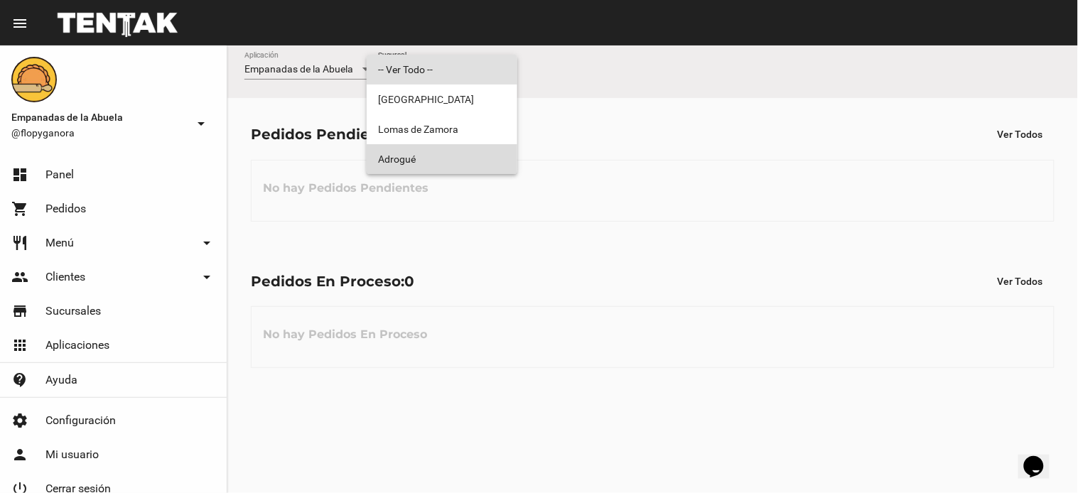
click at [425, 160] on span "Adrogué" at bounding box center [442, 159] width 128 height 30
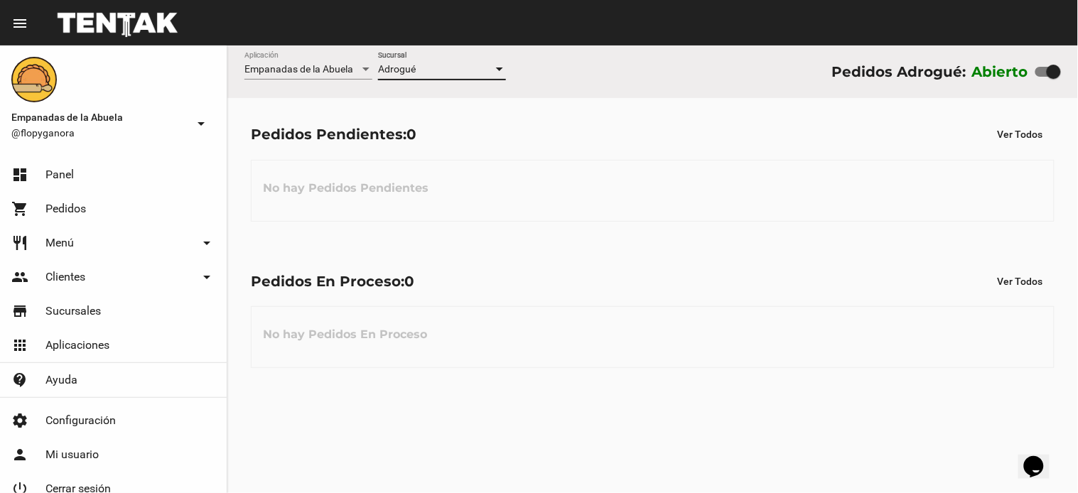
drag, startPoint x: 677, startPoint y: 187, endPoint x: 617, endPoint y: 181, distance: 60.0
click at [677, 186] on div "No hay Pedidos Pendientes" at bounding box center [653, 191] width 804 height 62
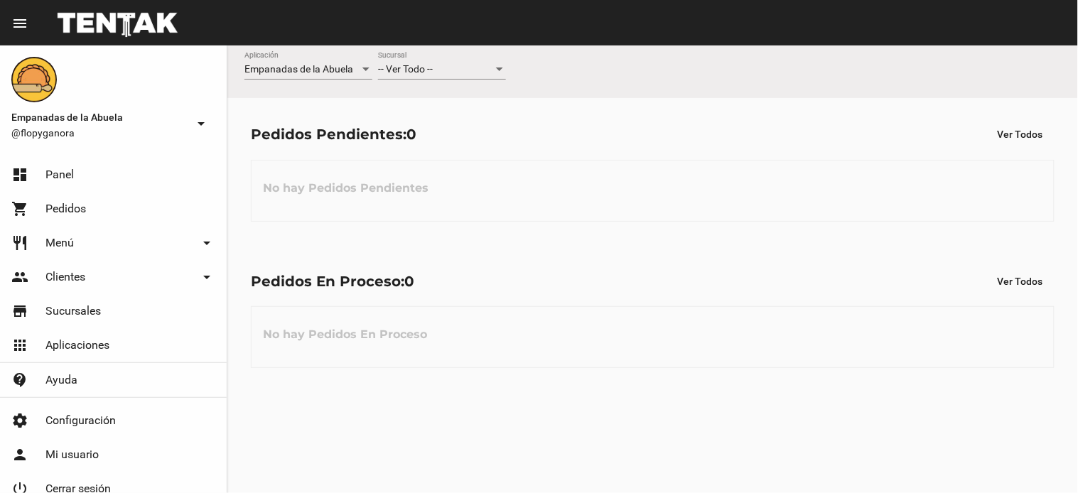
click at [451, 65] on div "-- Ver Todo --" at bounding box center [435, 69] width 115 height 11
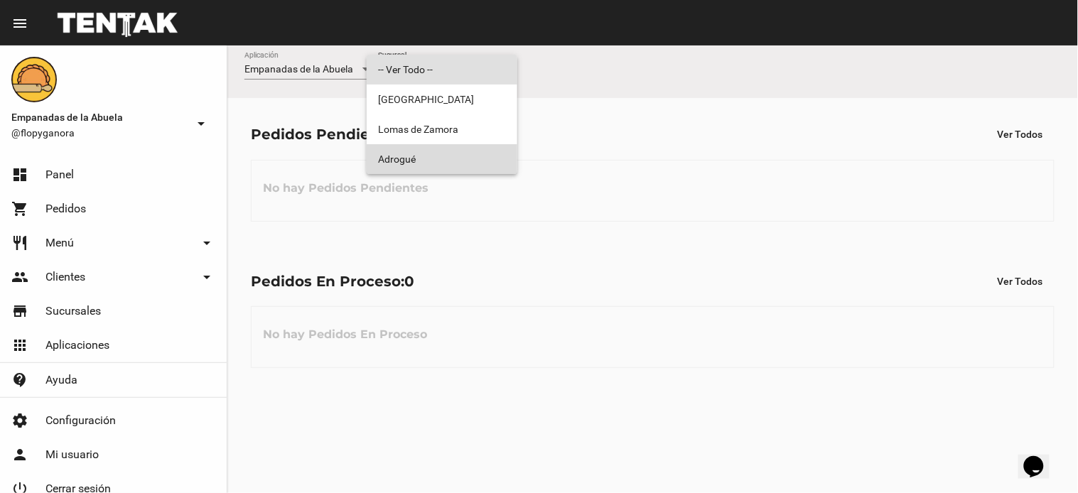
click at [442, 158] on span "Adrogué" at bounding box center [442, 159] width 128 height 30
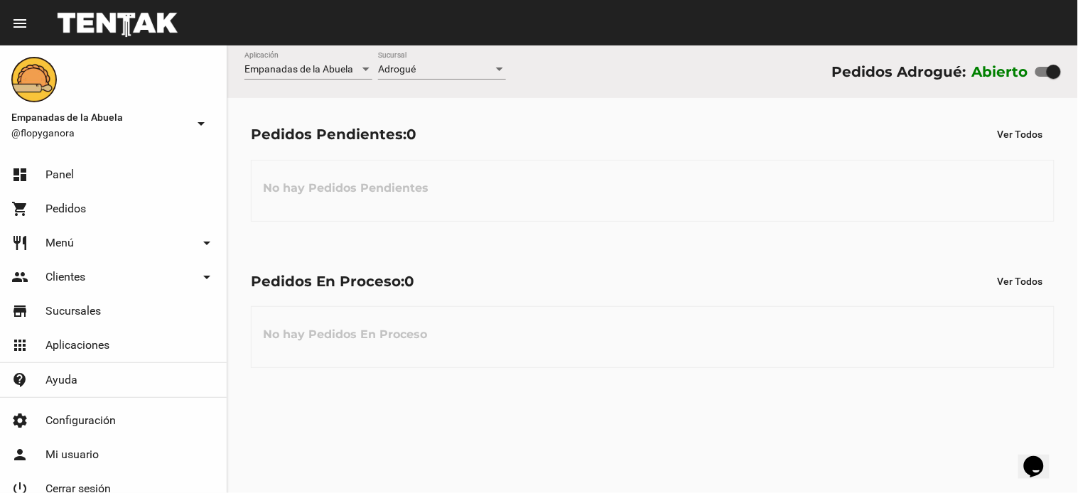
click at [585, 267] on div "Pedidos En Proceso: 0 Ver Todos No hay Pedidos En Proceso" at bounding box center [652, 318] width 851 height 146
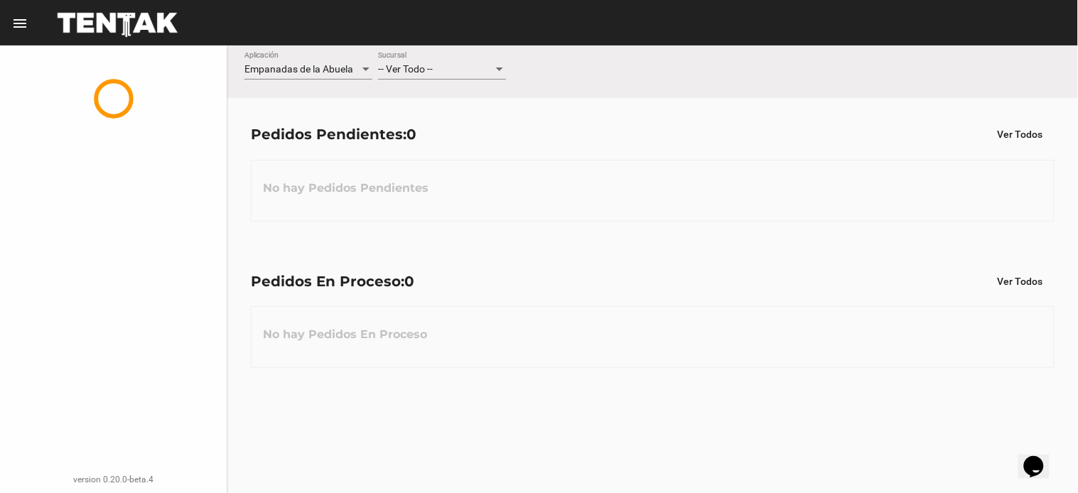
click at [414, 69] on span "-- Ver Todo --" at bounding box center [405, 68] width 55 height 11
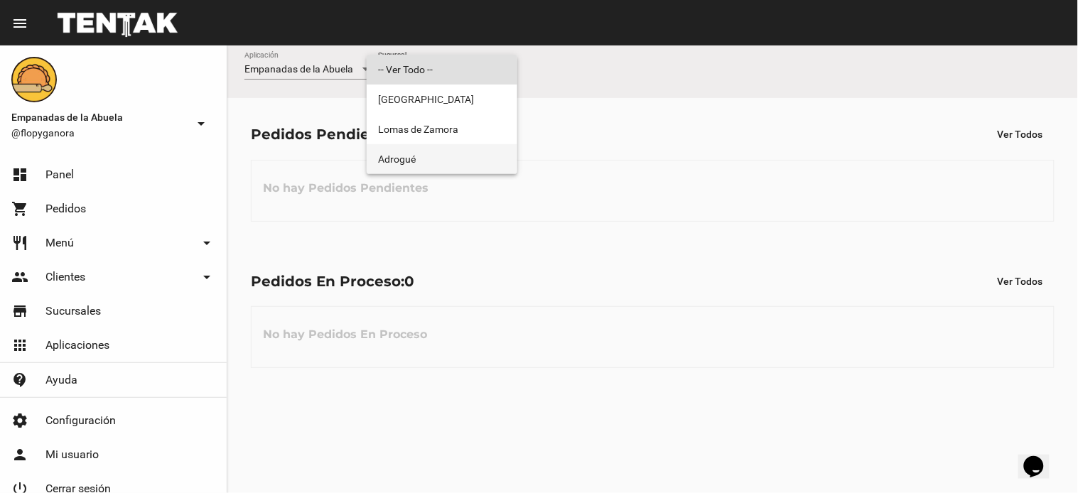
click at [425, 155] on span "Adrogué" at bounding box center [442, 159] width 128 height 30
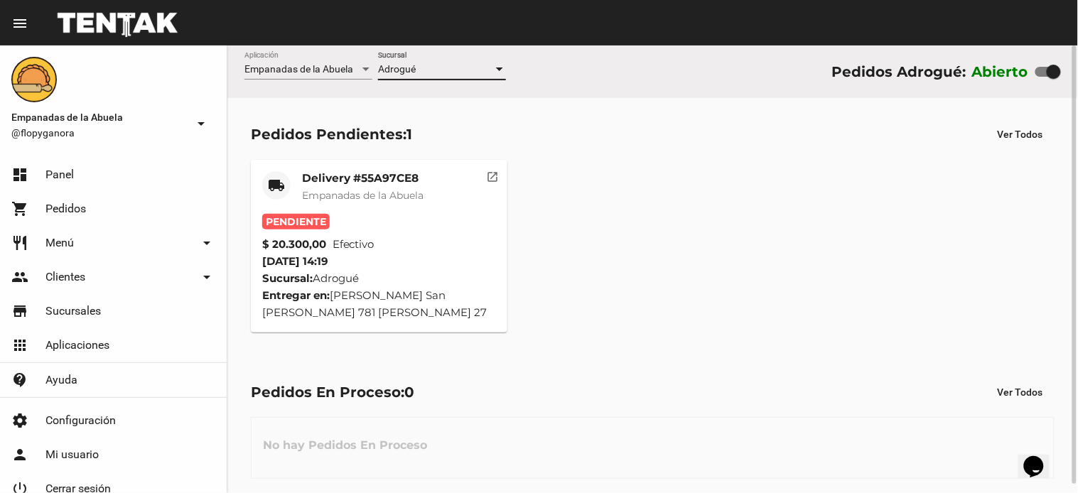
click at [365, 182] on mat-card-title "Delivery #55A97CE8" at bounding box center [363, 178] width 122 height 14
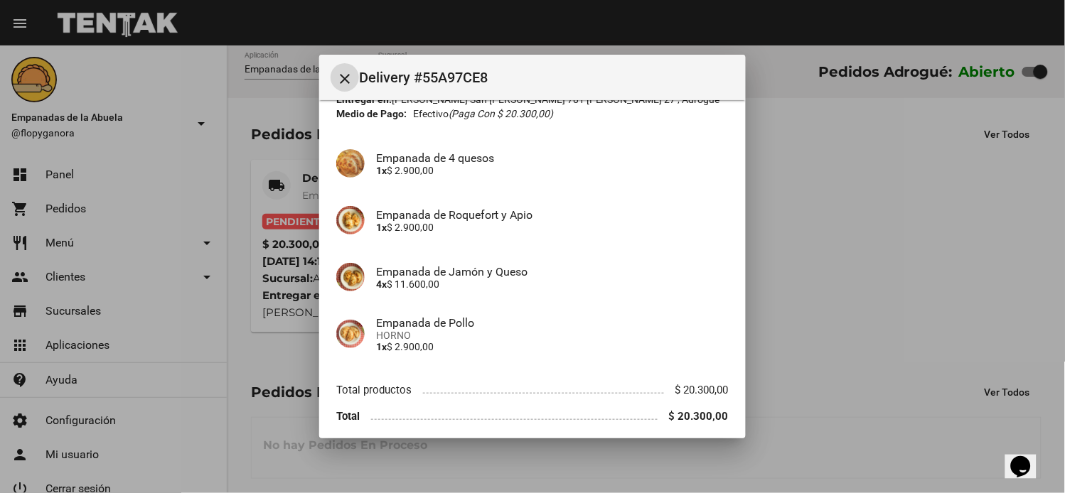
scroll to position [137, 0]
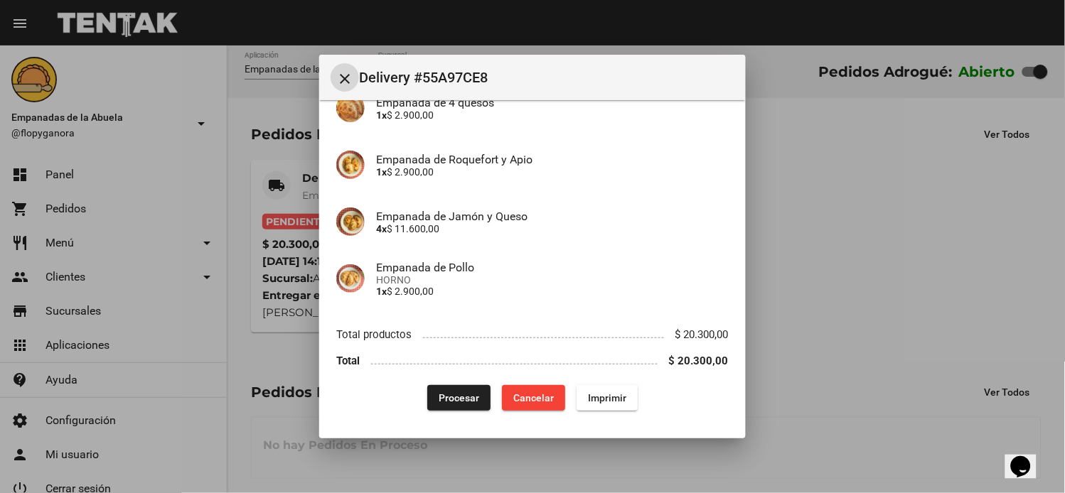
click at [600, 398] on span "Imprimir" at bounding box center [607, 397] width 38 height 11
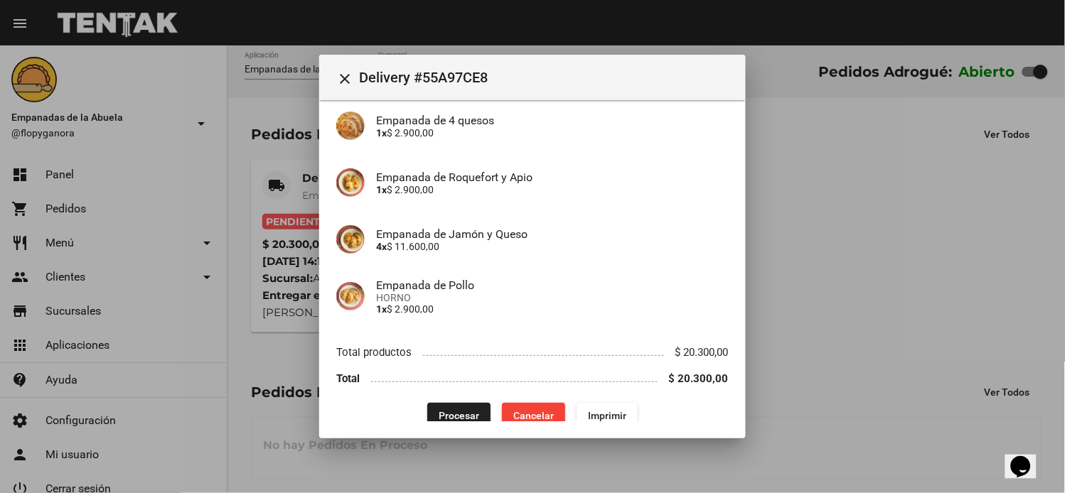
scroll to position [137, 0]
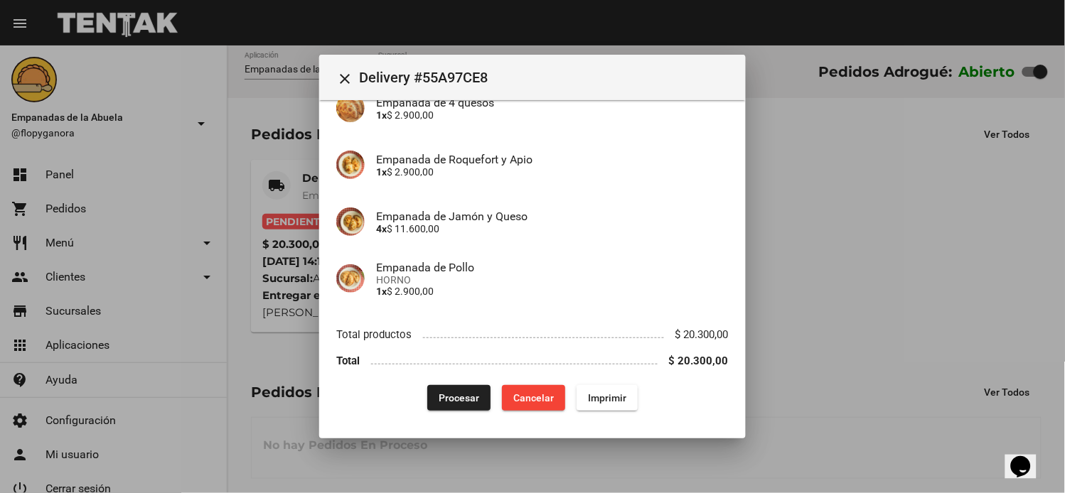
click at [457, 394] on span "Procesar" at bounding box center [459, 397] width 41 height 11
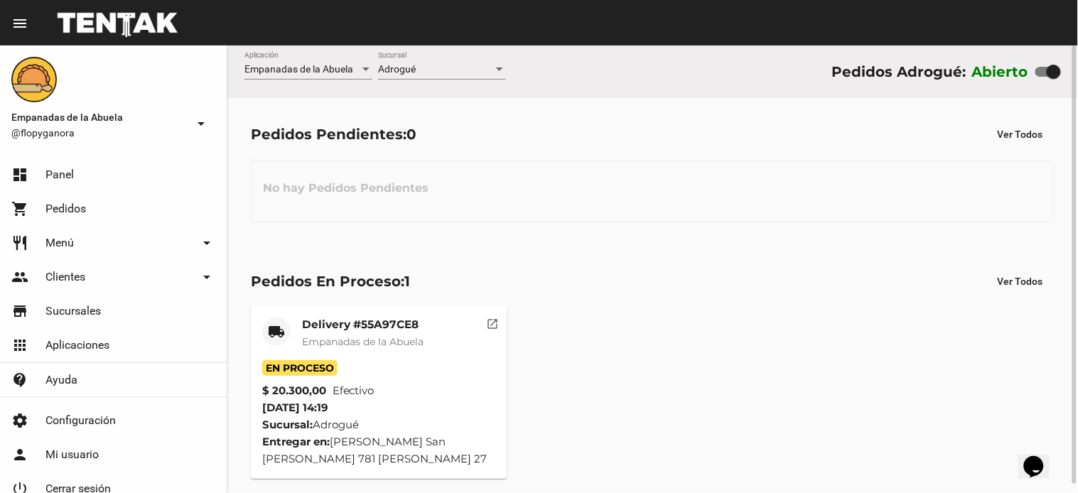
click at [613, 208] on div "No hay Pedidos Pendientes" at bounding box center [653, 191] width 804 height 62
click at [389, 327] on mat-card-title "Delivery #55A97CE8" at bounding box center [363, 325] width 122 height 14
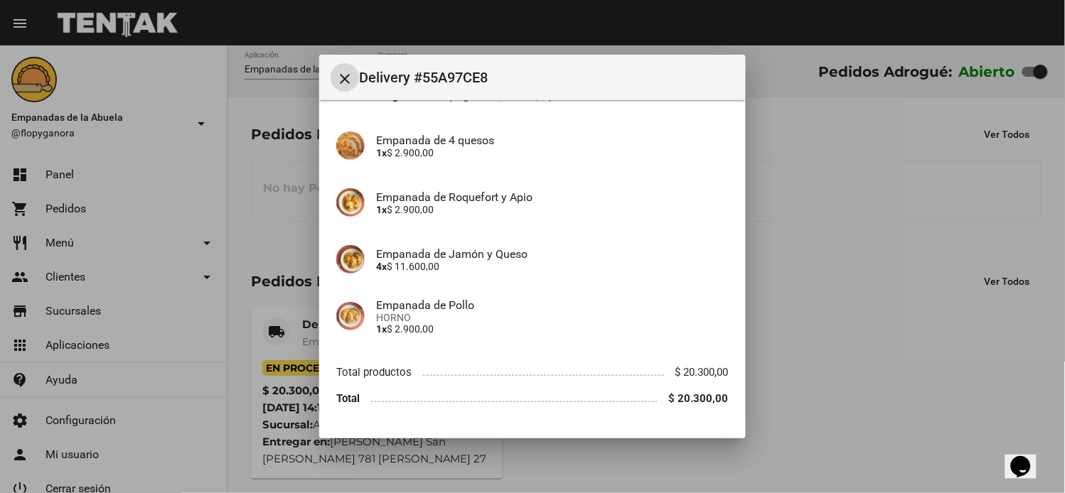
scroll to position [137, 0]
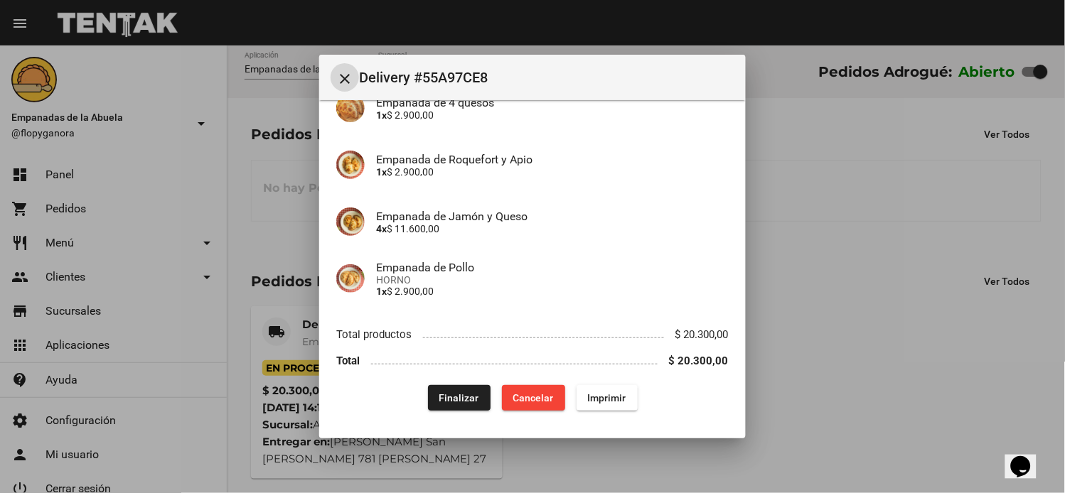
click at [439, 398] on span "Finalizar" at bounding box center [459, 397] width 40 height 11
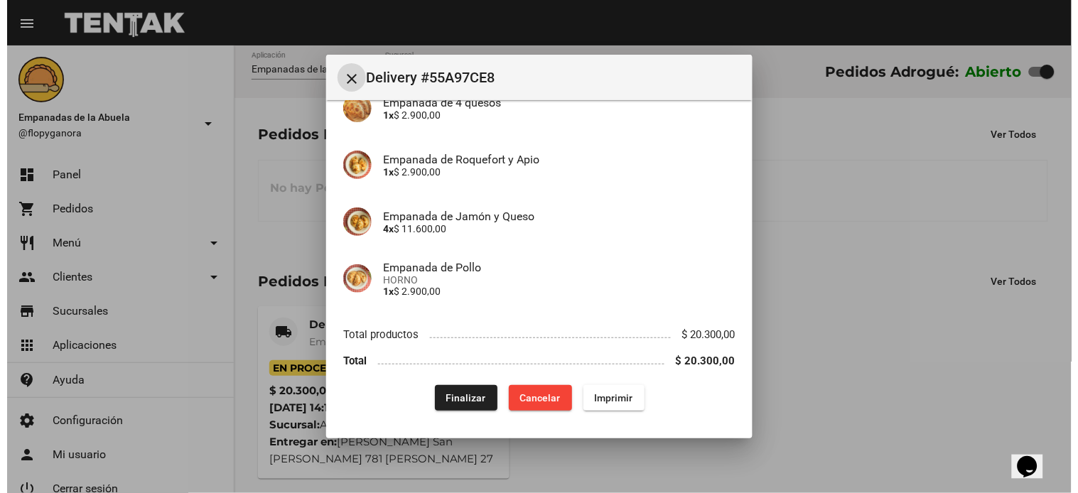
scroll to position [0, 0]
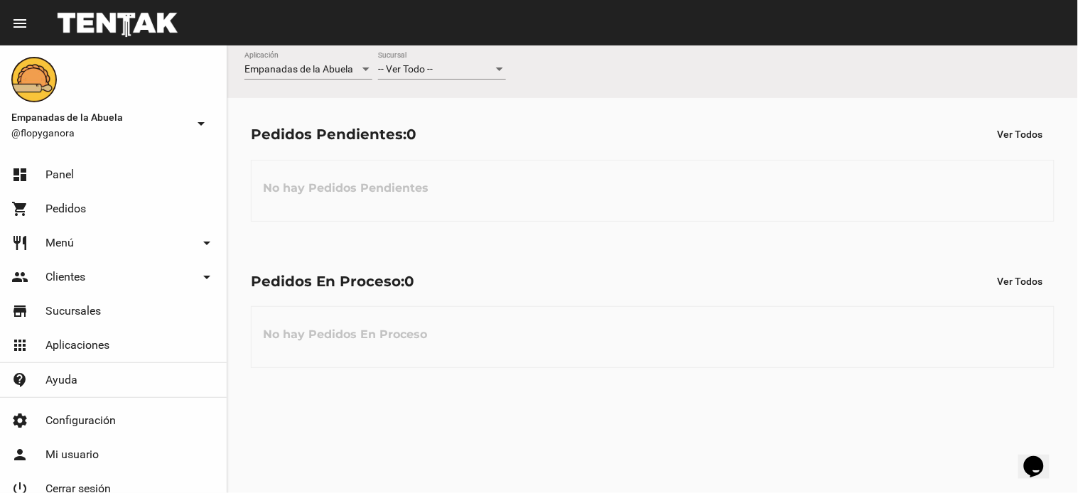
click at [480, 66] on div "-- Ver Todo --" at bounding box center [435, 69] width 115 height 11
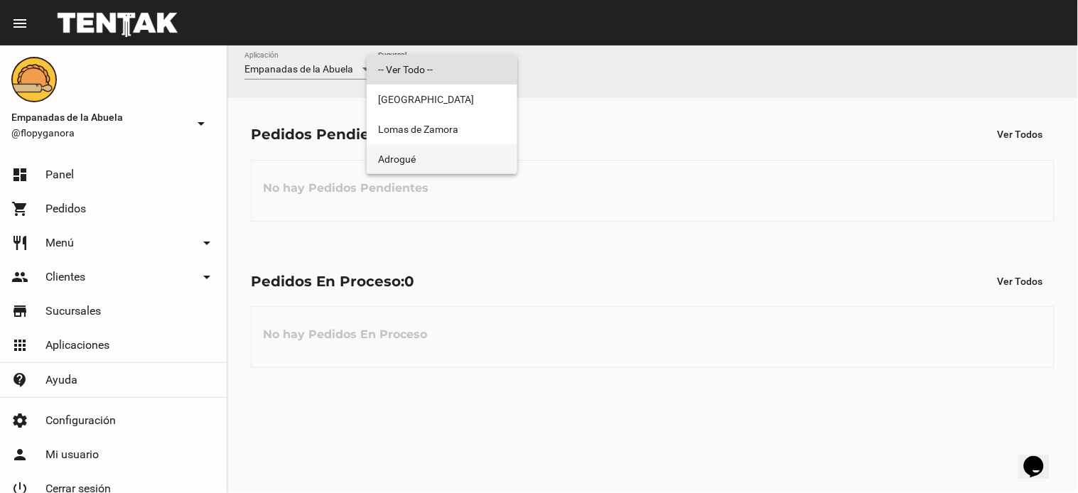
click at [443, 151] on span "Adrogué" at bounding box center [442, 159] width 128 height 30
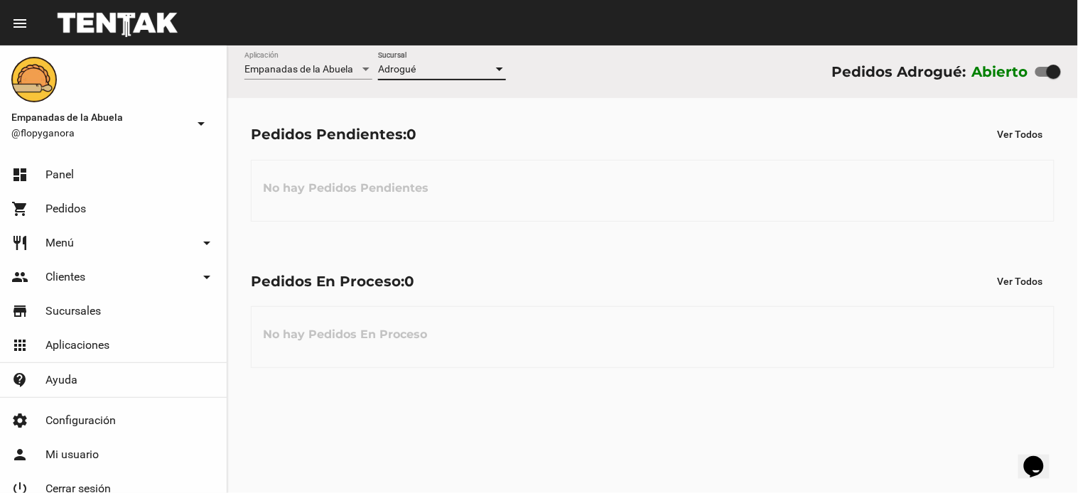
click at [1038, 76] on label at bounding box center [1049, 71] width 26 height 17
click at [1042, 77] on input "checkbox" at bounding box center [1042, 77] width 1 height 1
checkbox input "false"
